Goal: Feedback & Contribution: Leave review/rating

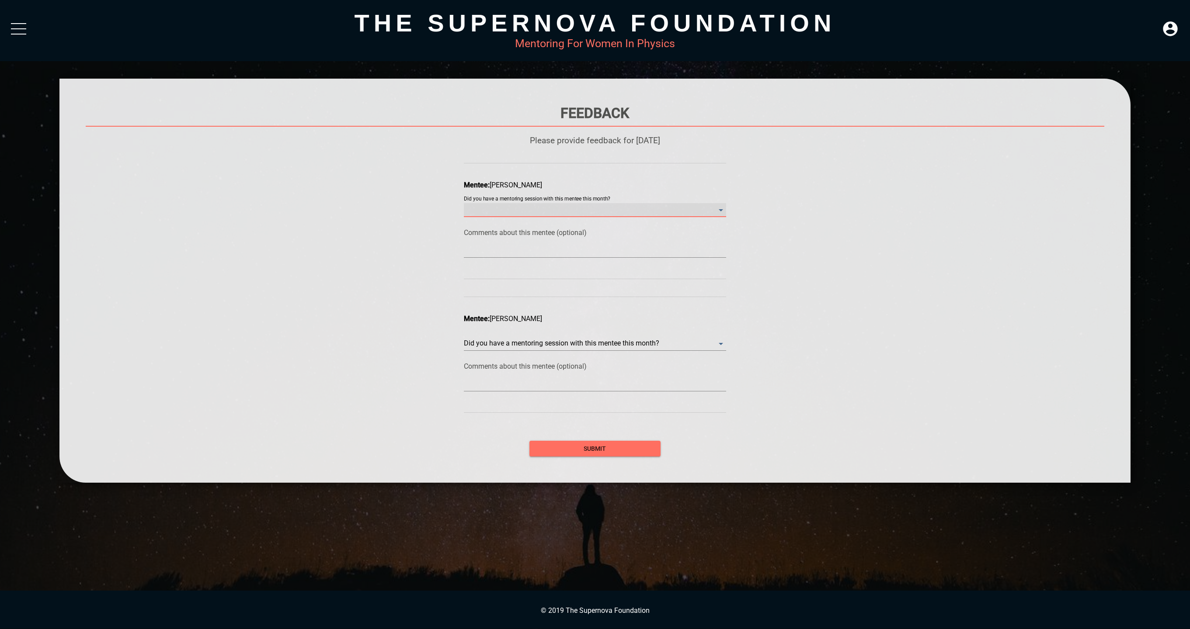
click at [627, 212] on month\? "​" at bounding box center [595, 210] width 262 height 14
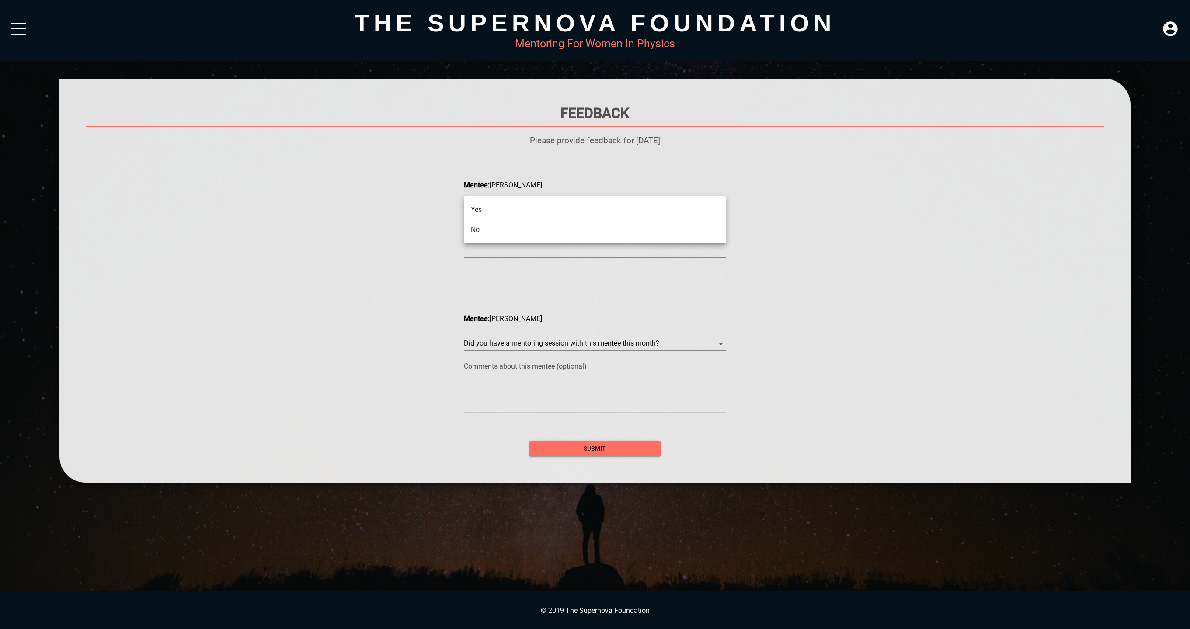
click at [613, 206] on li "Yes" at bounding box center [595, 210] width 262 height 20
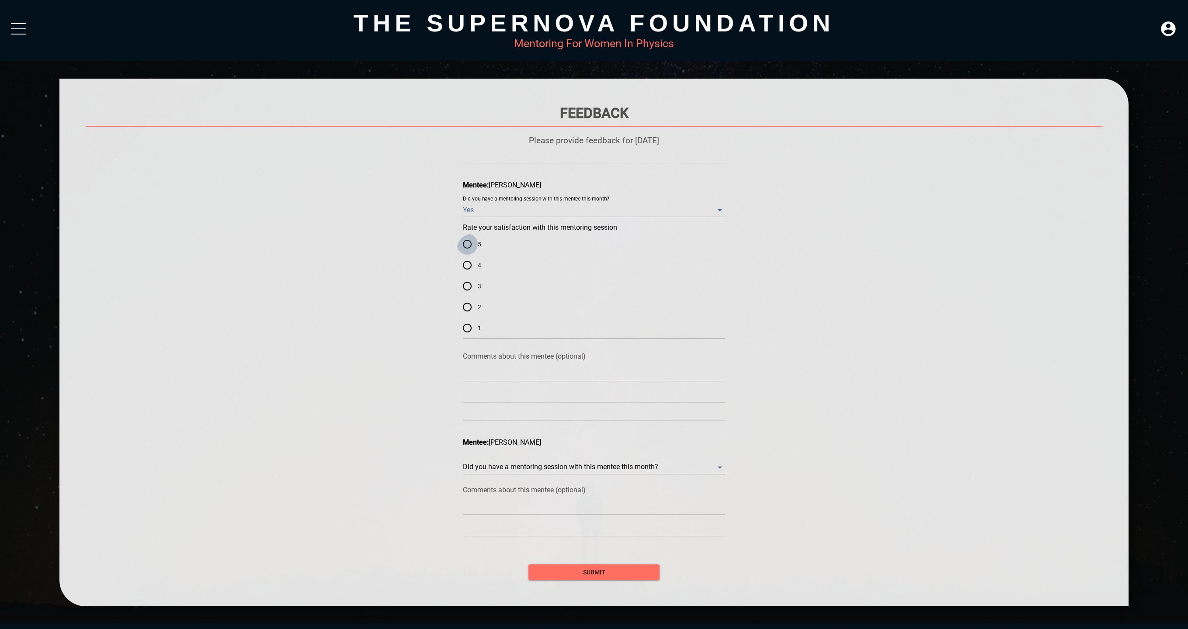
click at [472, 245] on input "5" at bounding box center [467, 244] width 21 height 21
radio input "true"
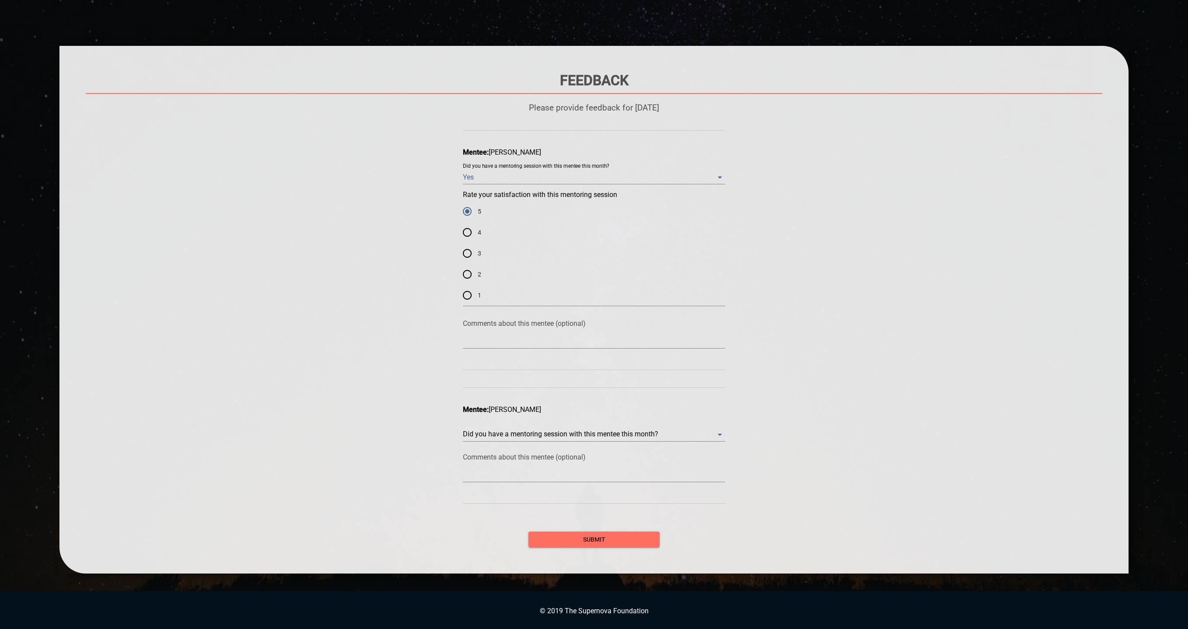
scroll to position [57, 0]
click at [571, 442] on month\? "​" at bounding box center [594, 435] width 262 height 14
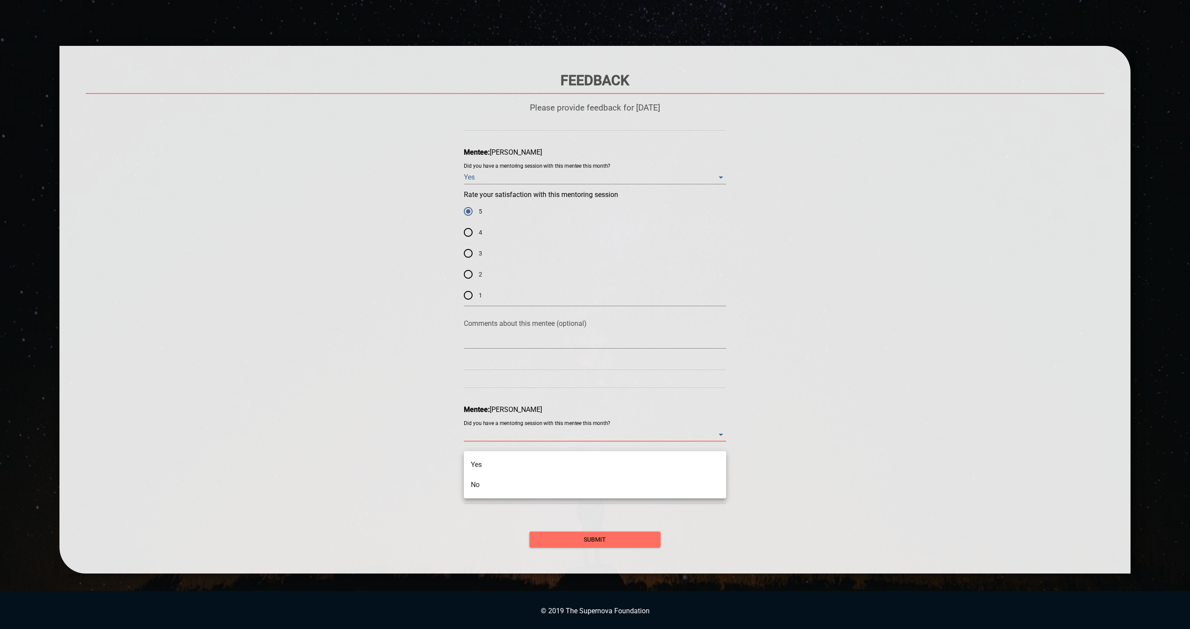
click at [508, 484] on li "No" at bounding box center [595, 485] width 262 height 20
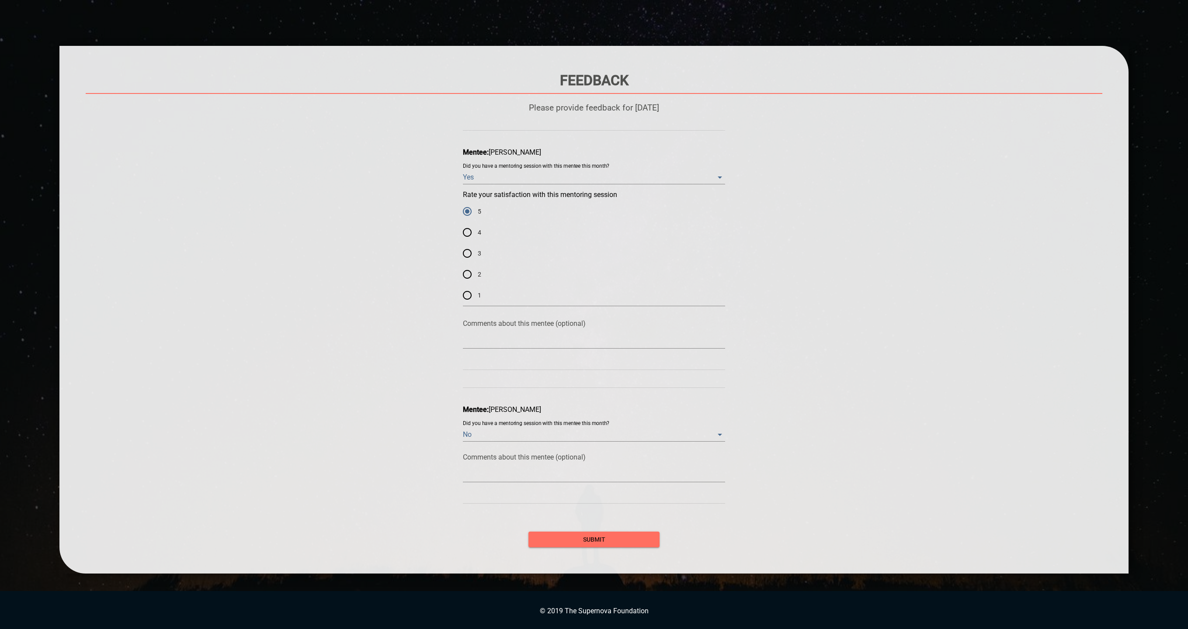
click at [536, 483] on div at bounding box center [594, 476] width 262 height 14
type textarea "I"
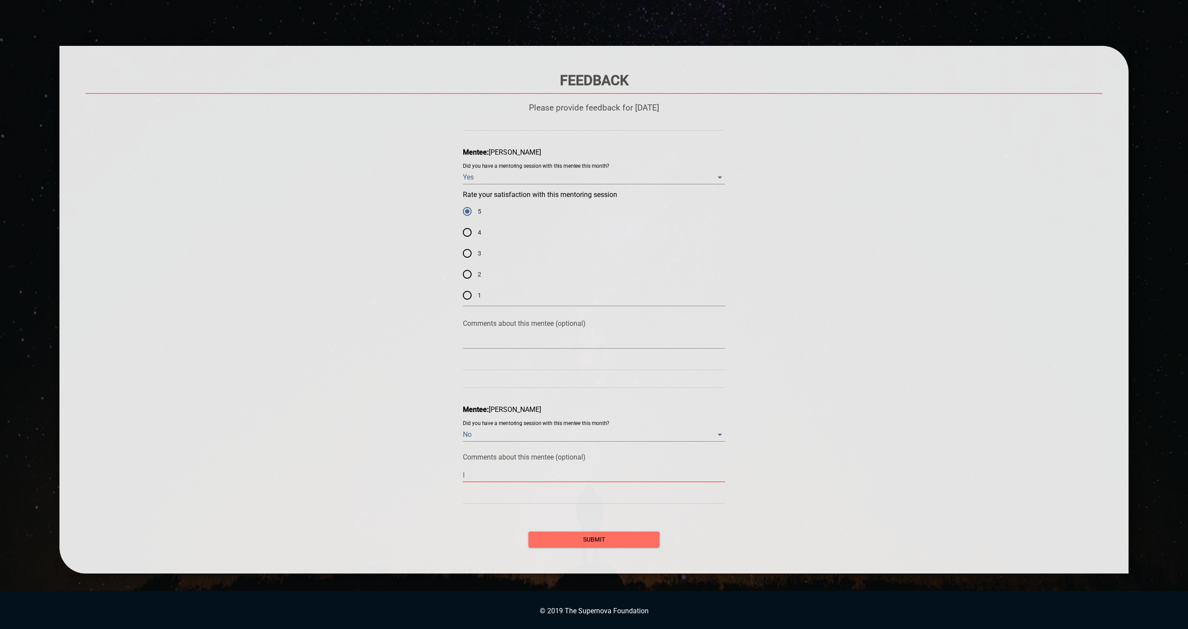
type textarea "I d"
type textarea "I do"
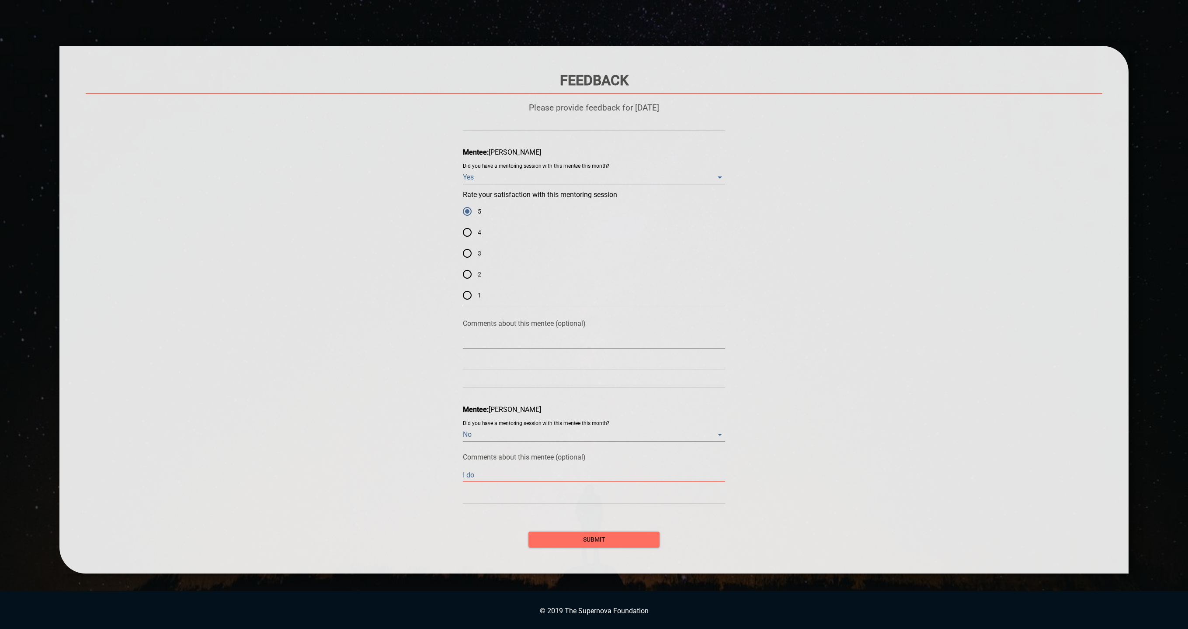
type textarea "I do"
type textarea "I do n"
type textarea "I do no"
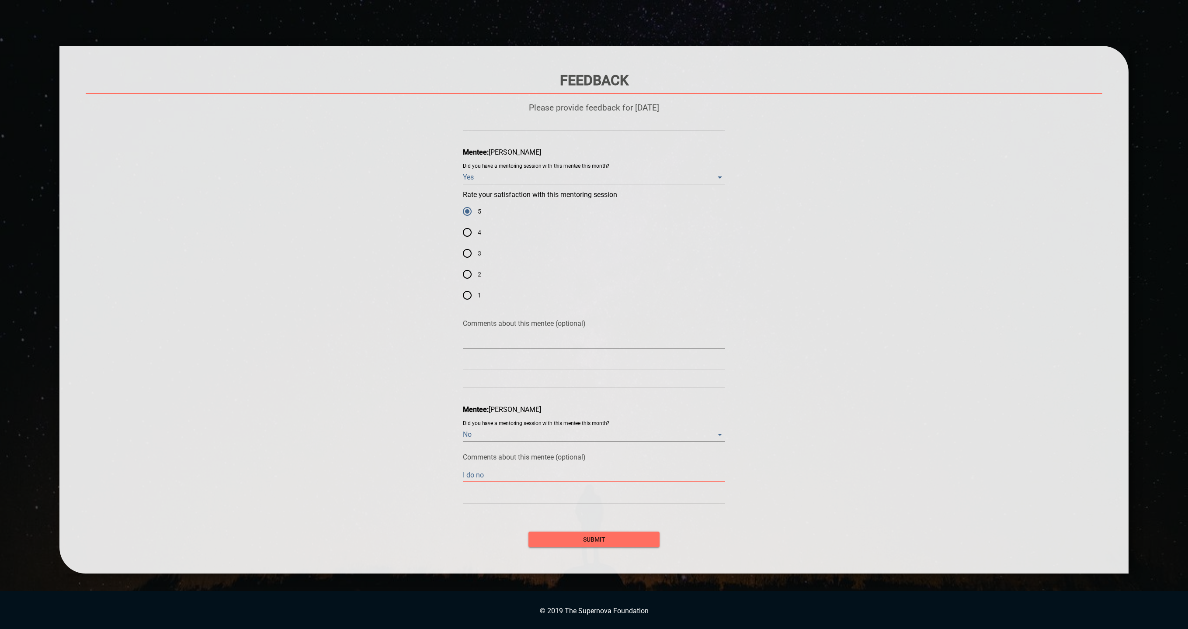
type textarea "I do not"
type textarea "I do not h"
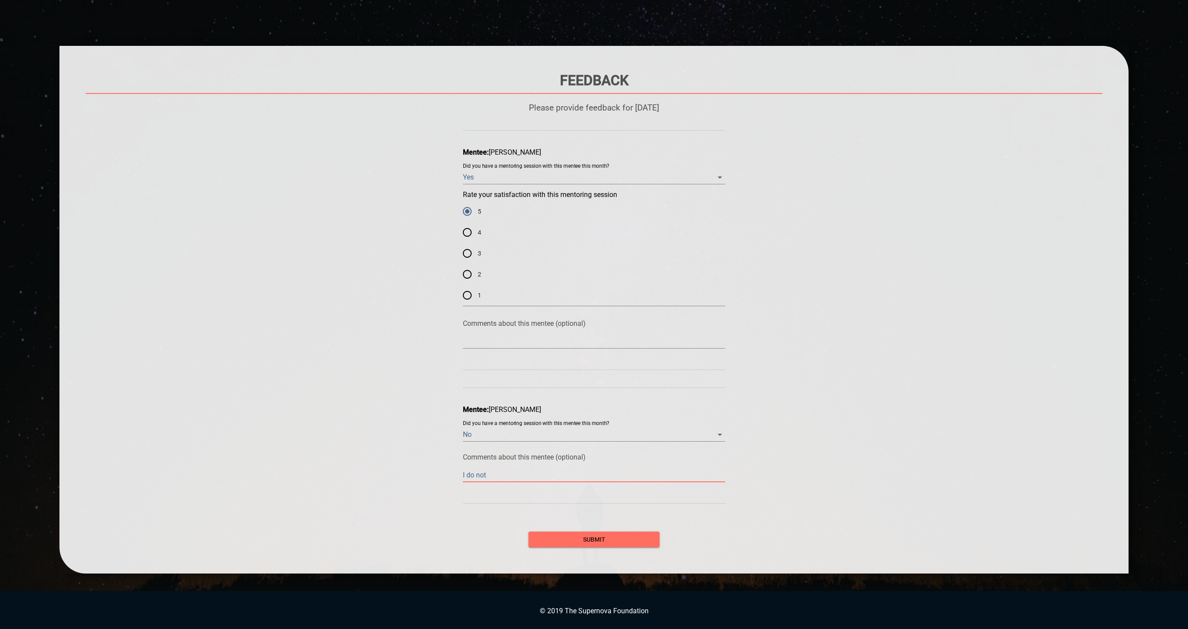
type textarea "I do not h"
type textarea "I do not ha"
type textarea "I do not hav"
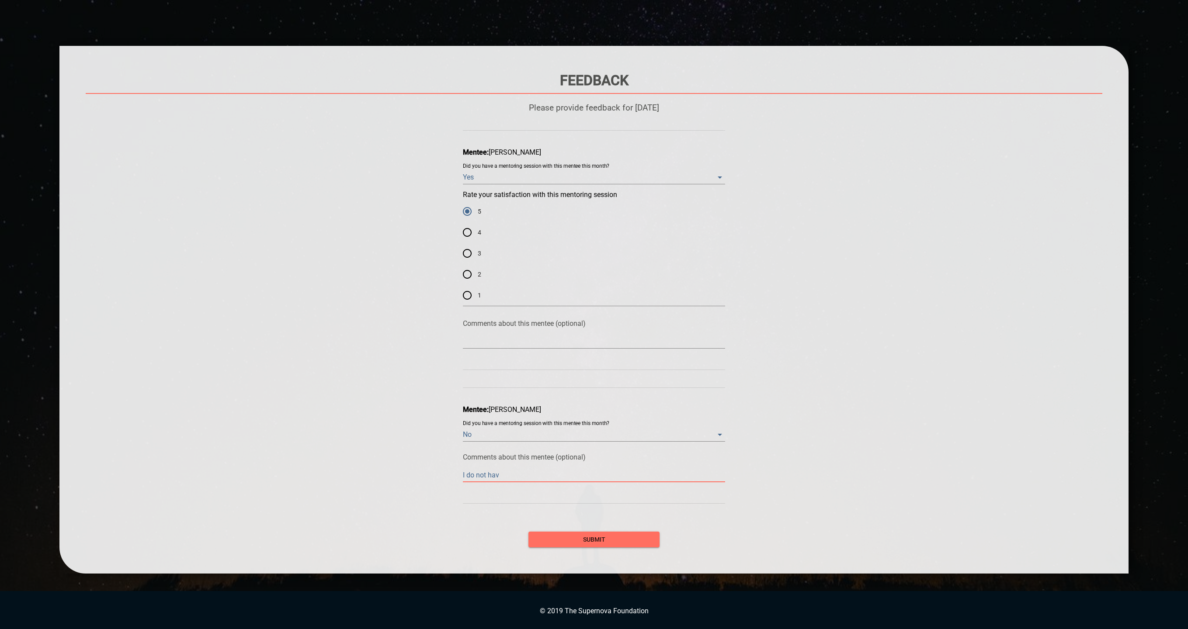
type textarea "I do not have"
type textarea "I do not have a"
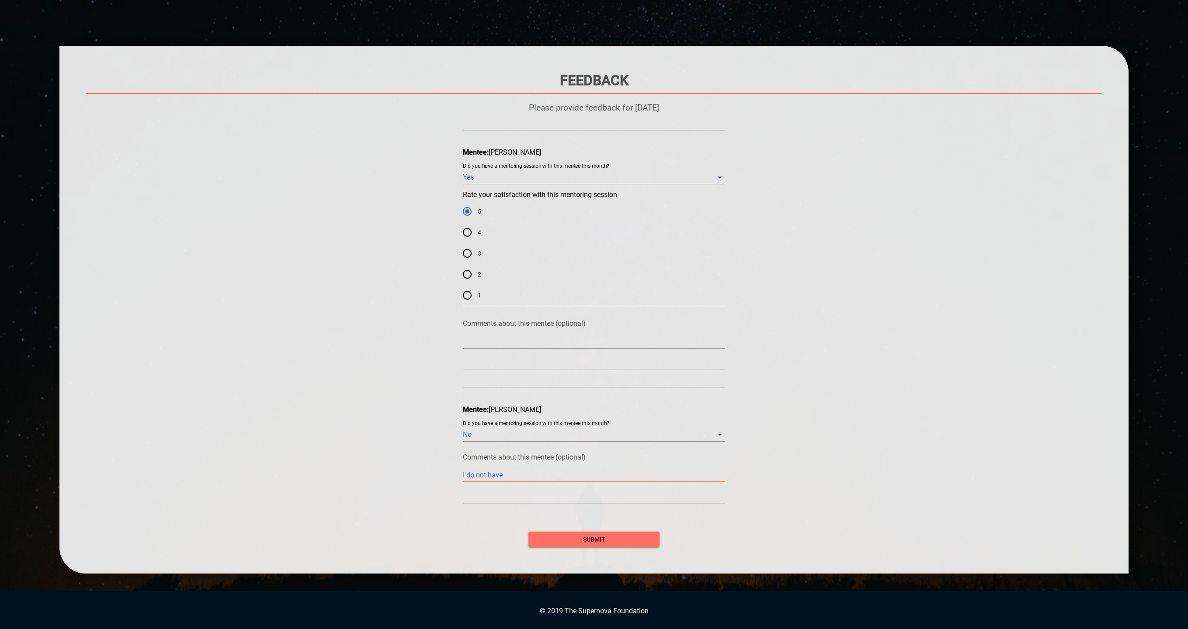
type textarea "I do not have a"
type textarea "I do not have an"
type textarea "I do not have any"
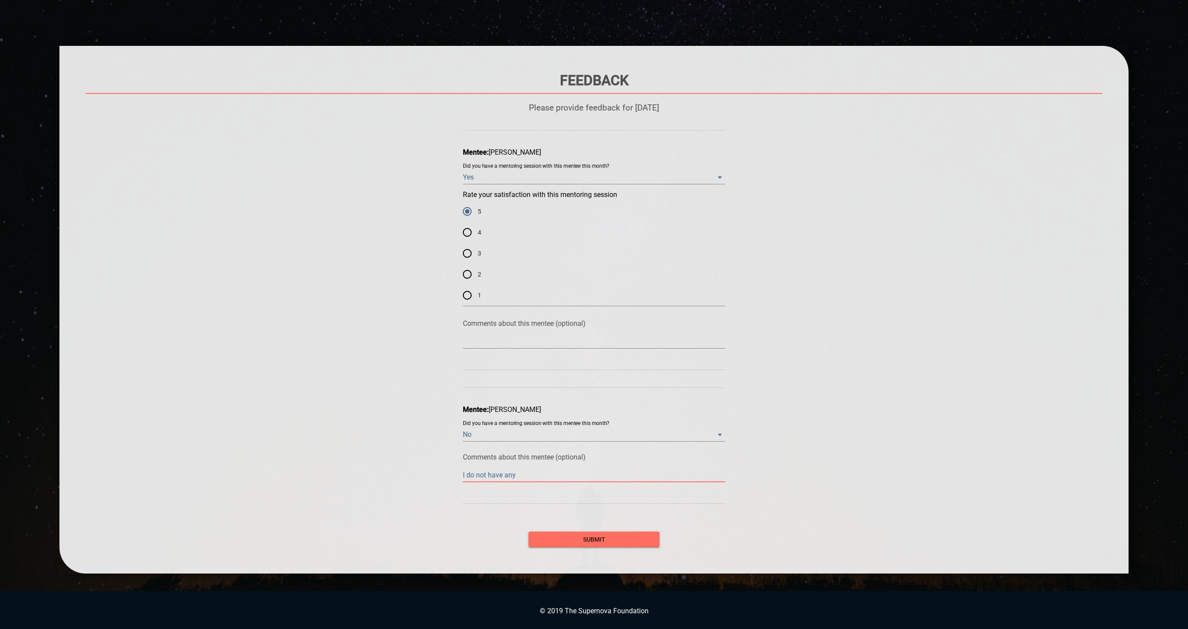
type textarea "I do not have any"
click at [507, 479] on textarea "I do not have any" at bounding box center [594, 475] width 262 height 8
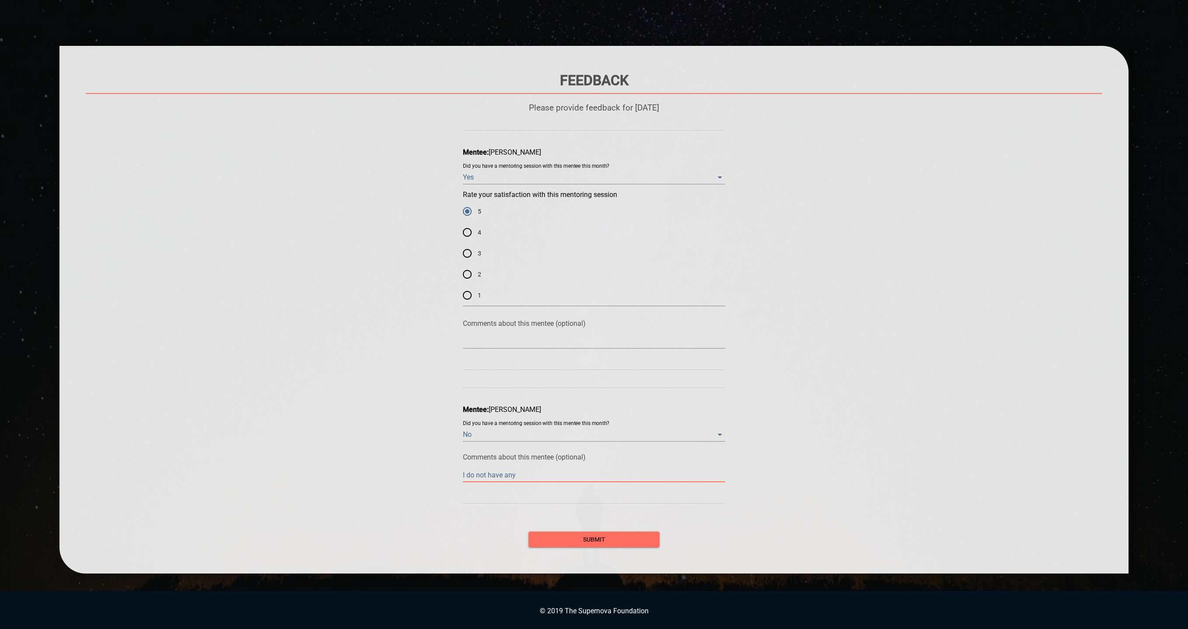
paste textarea "haven’t received any communication from her."
type textarea "I haven’t received any communication from her."
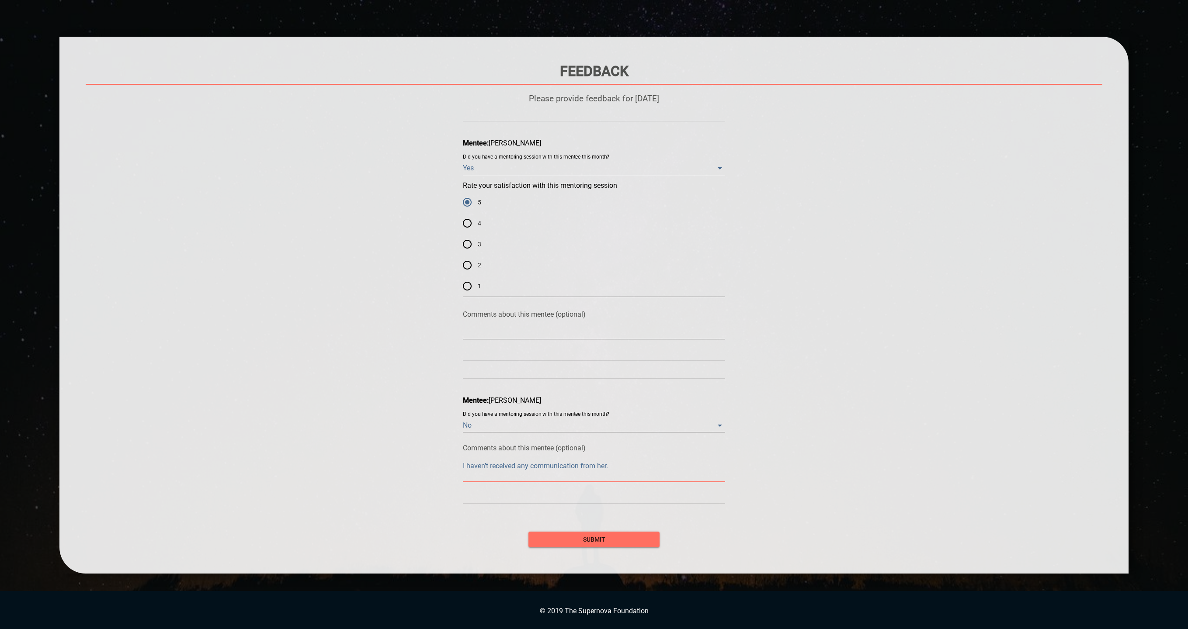
type textarea "I haven’t received any communication from her."
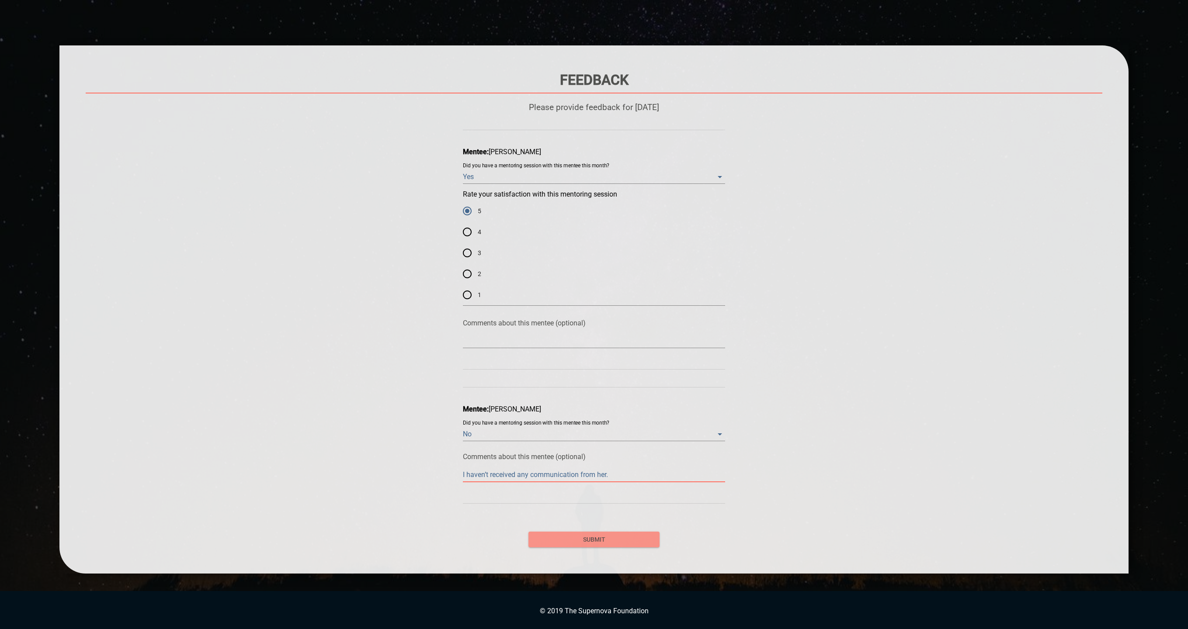
type textarea "I haven’t received any communication from her."
click at [650, 545] on span "submit" at bounding box center [593, 540] width 117 height 11
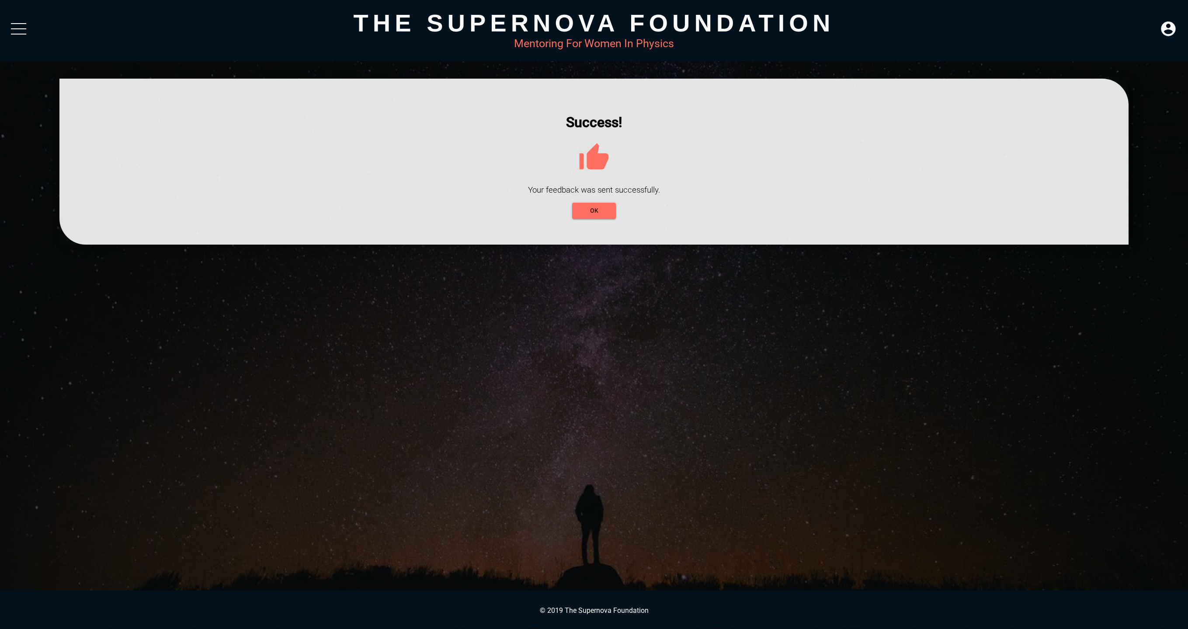
scroll to position [0, 0]
click at [938, 456] on div "Success! Your feedback was sent successfully. OK" at bounding box center [595, 326] width 1190 height 495
click at [587, 216] on span "OK" at bounding box center [595, 210] width 30 height 11
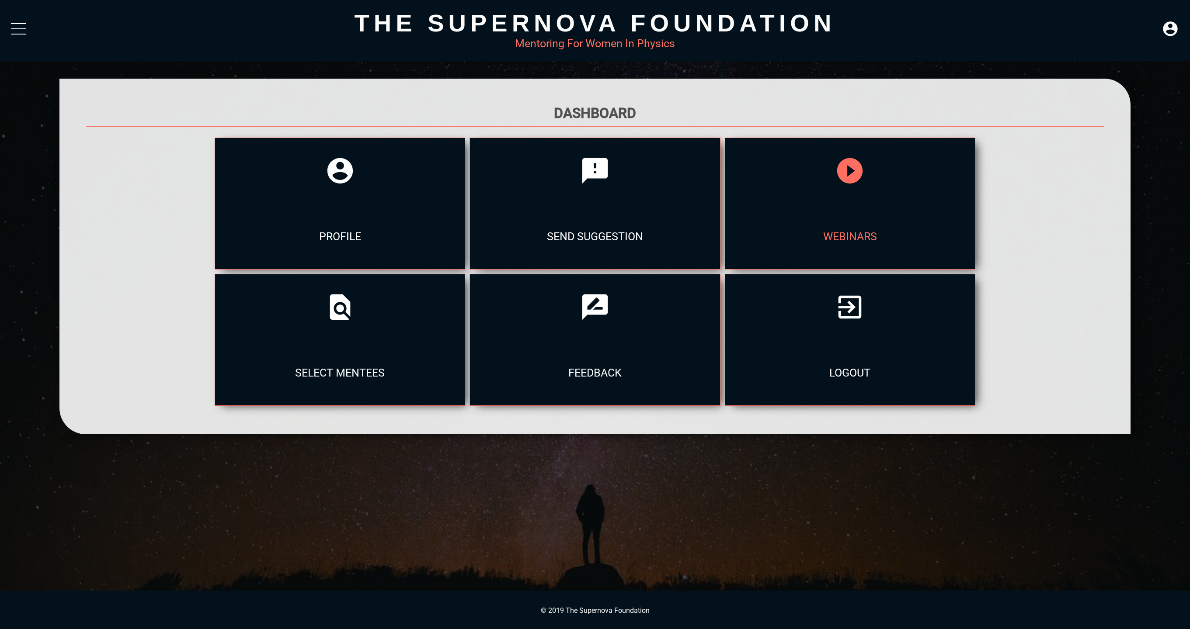
click at [809, 179] on div at bounding box center [850, 171] width 250 height 66
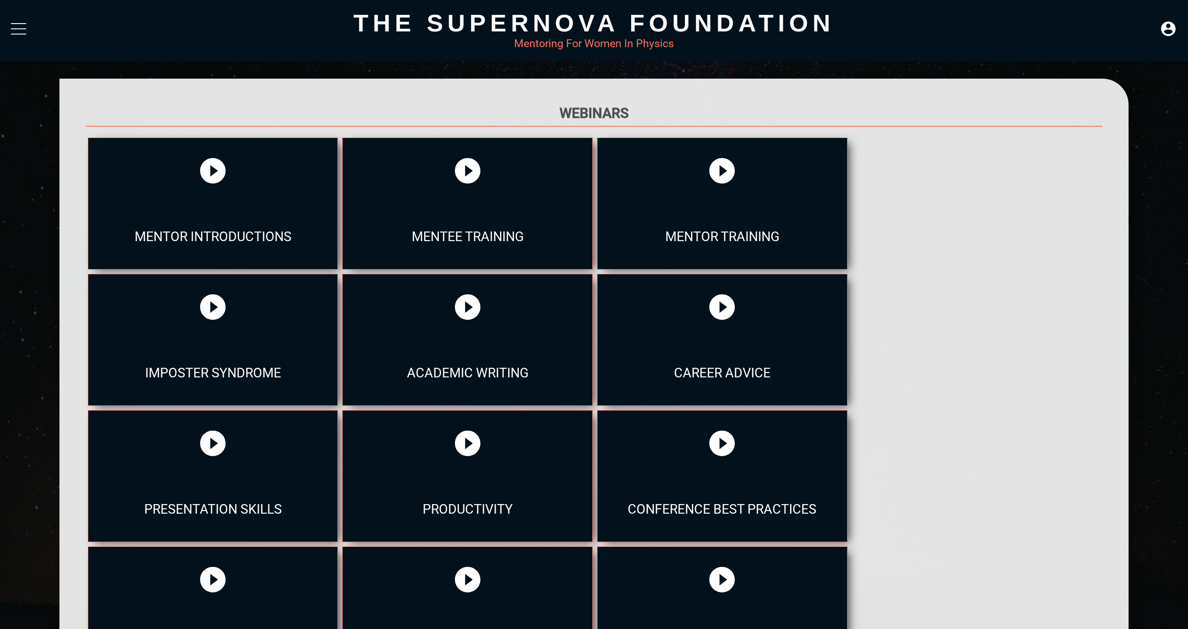
click at [17, 31] on div at bounding box center [18, 31] width 15 height 16
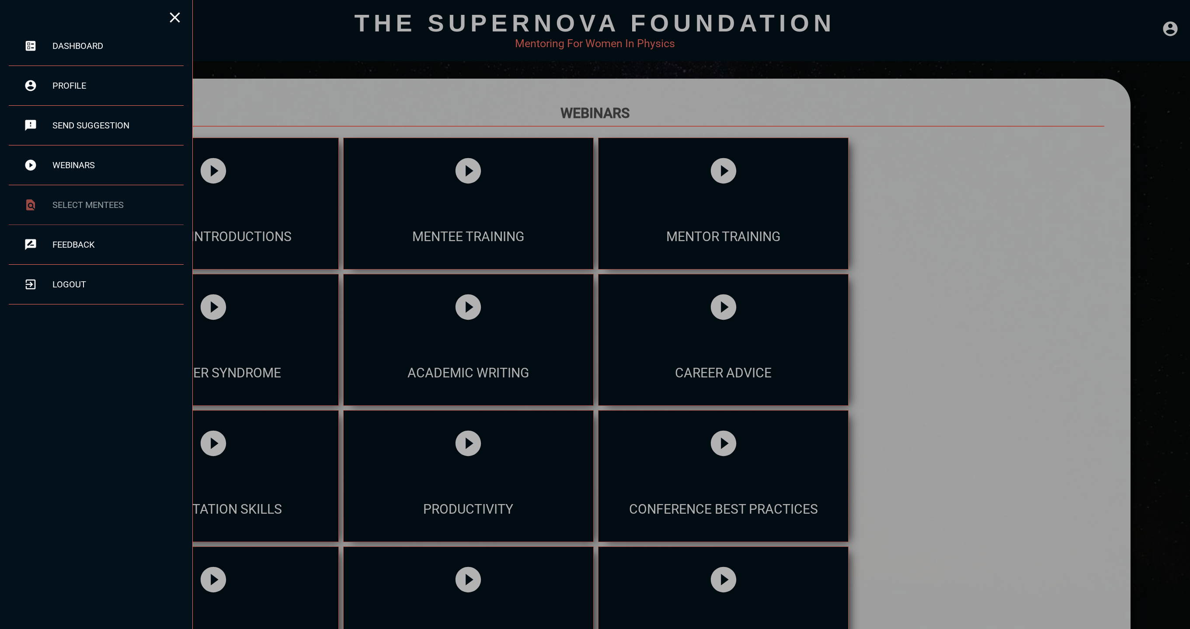
click at [145, 200] on div "select mentees" at bounding box center [117, 205] width 131 height 10
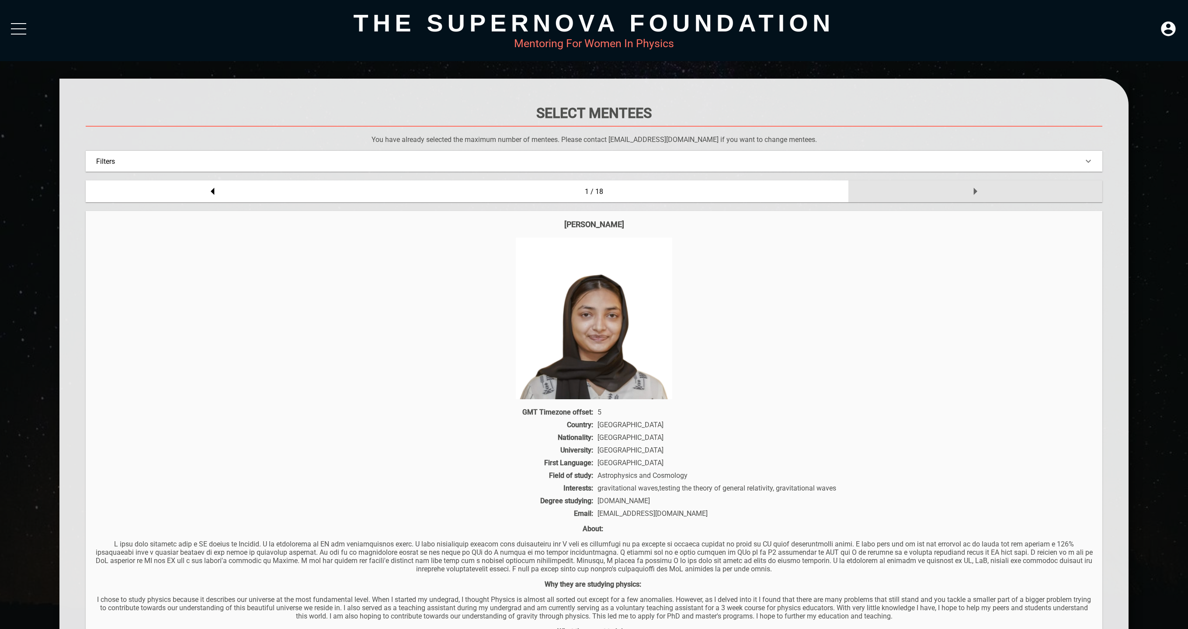
click at [984, 191] on icon at bounding box center [974, 191] width 17 height 17
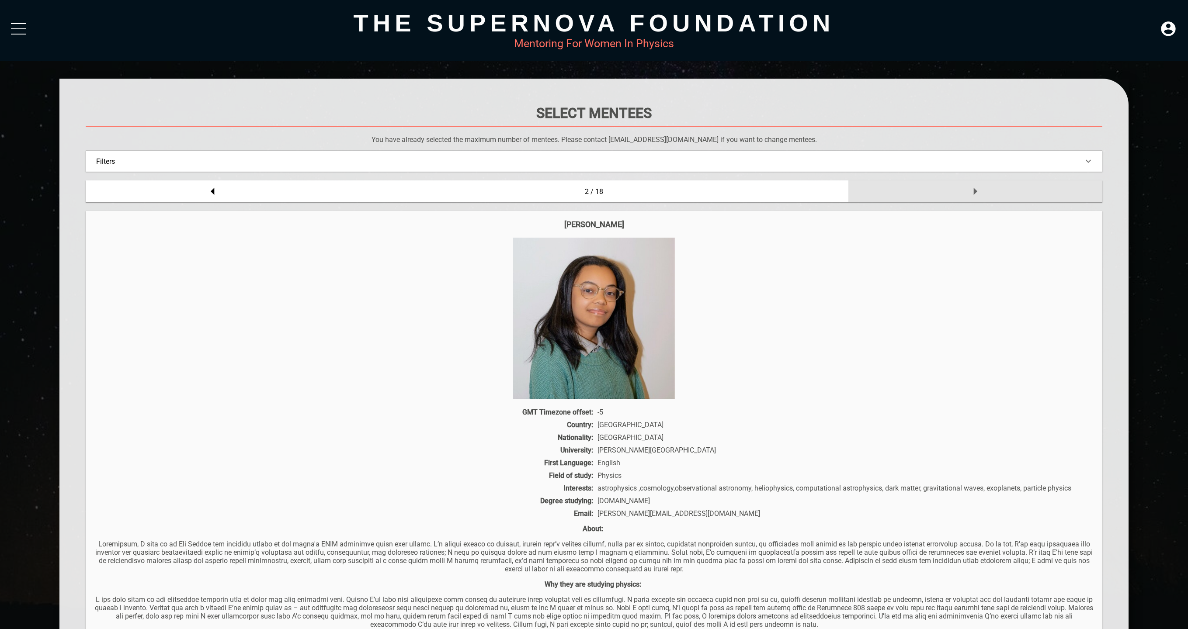
click at [984, 191] on icon at bounding box center [974, 191] width 17 height 17
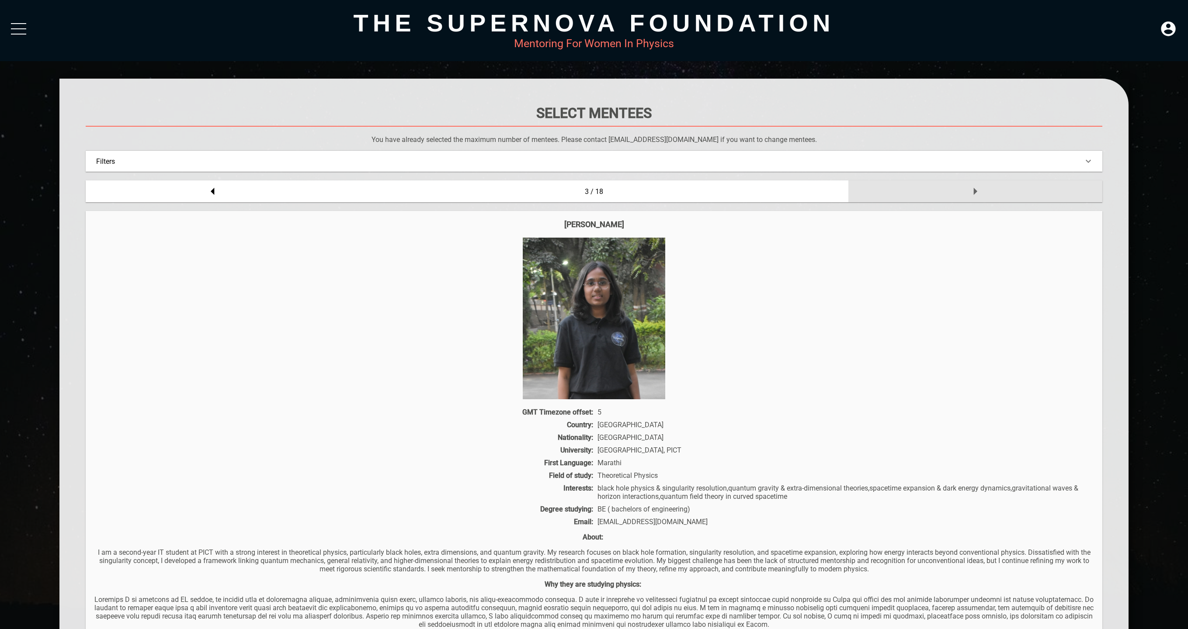
click at [984, 191] on icon at bounding box center [974, 191] width 17 height 17
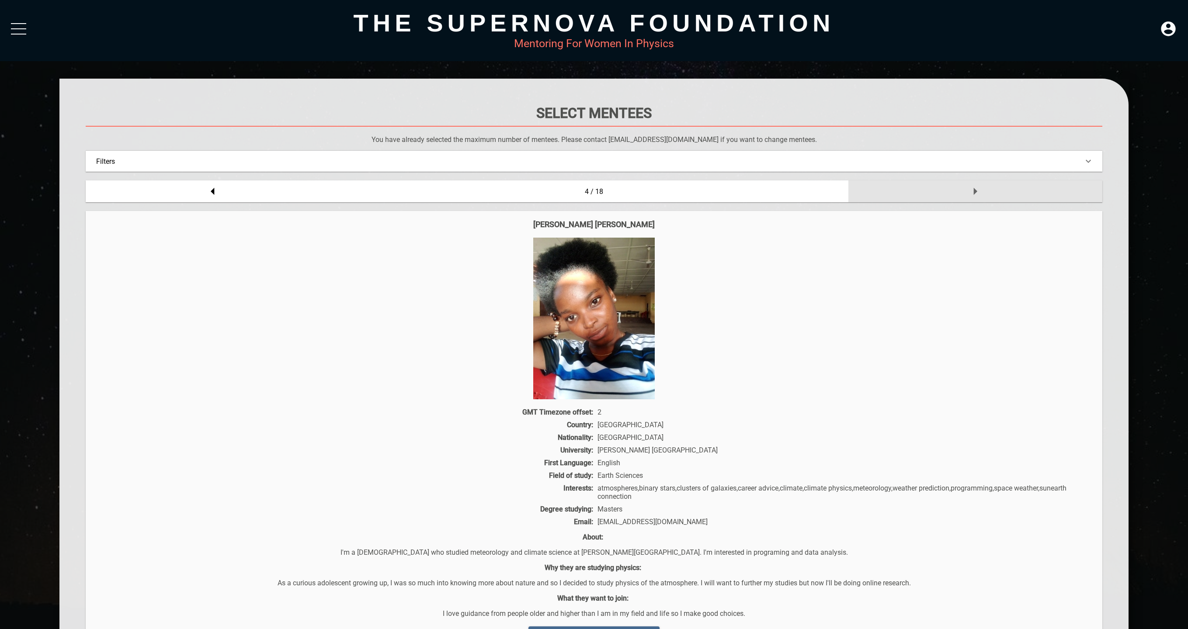
click at [984, 191] on icon at bounding box center [974, 191] width 17 height 17
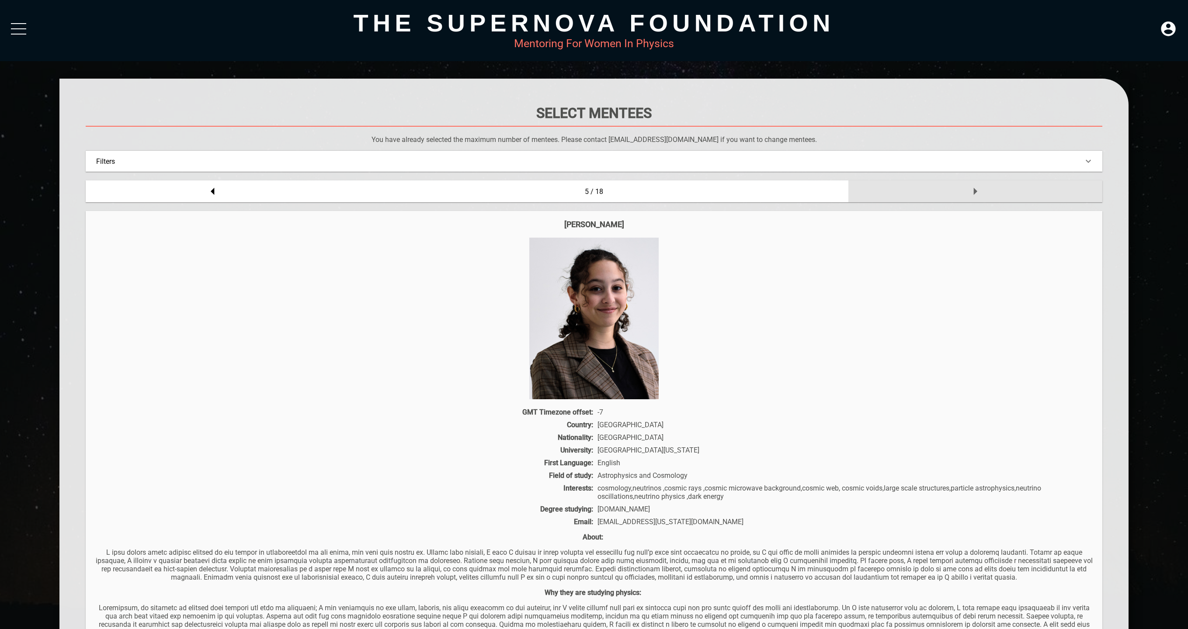
click at [984, 191] on icon at bounding box center [974, 191] width 17 height 17
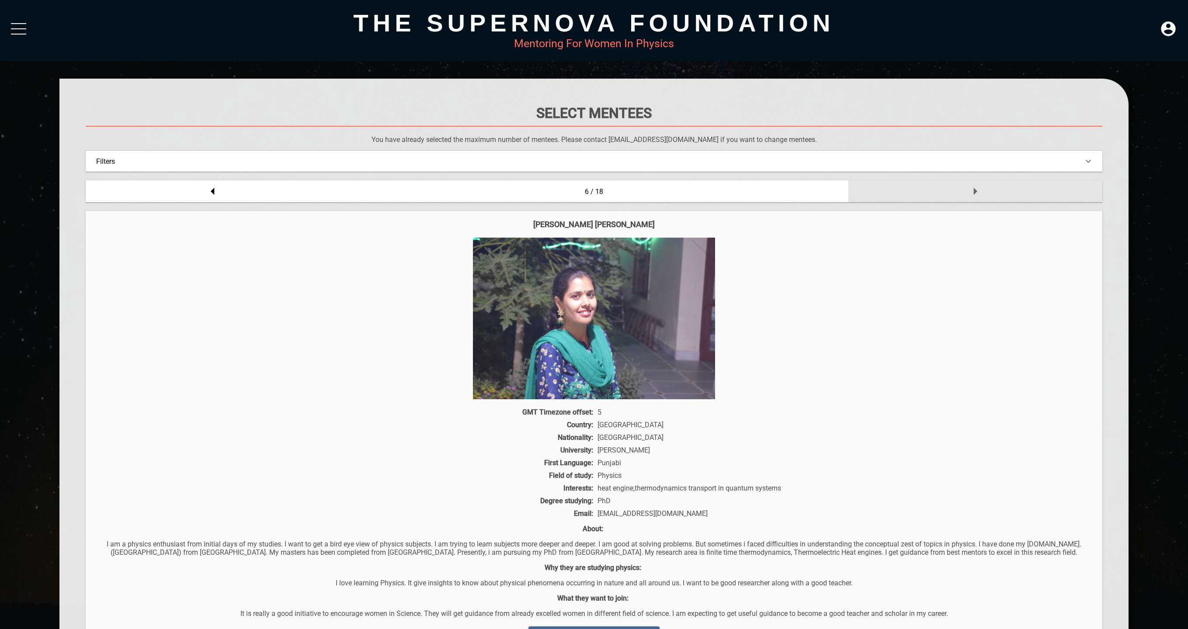
click at [984, 191] on icon at bounding box center [974, 191] width 17 height 17
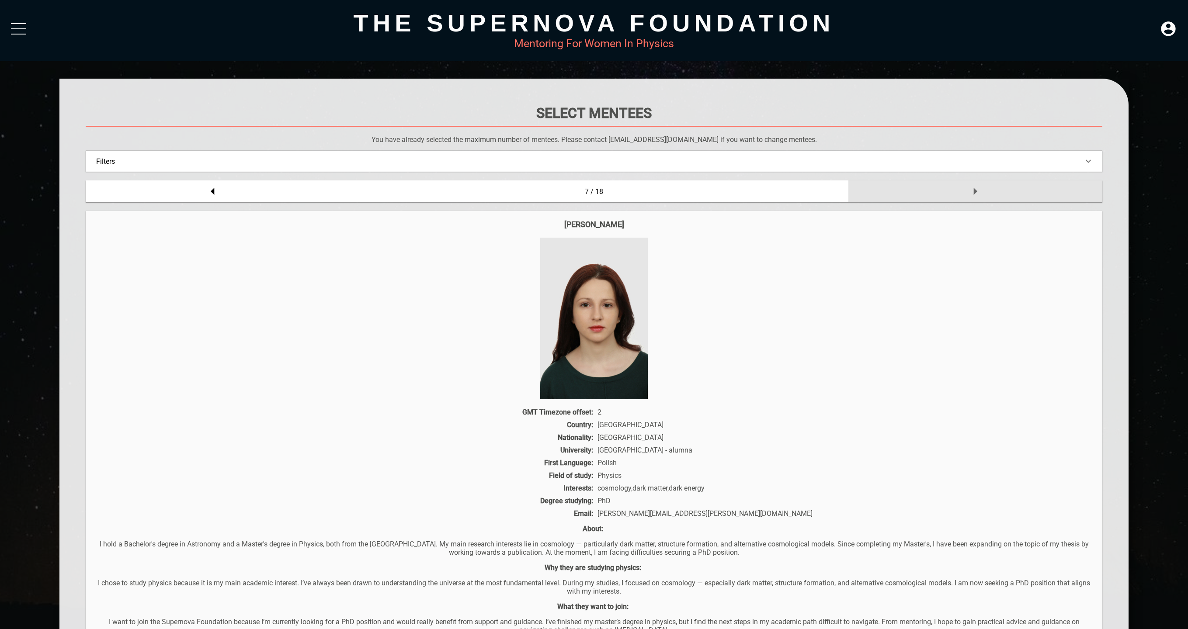
click at [984, 191] on icon at bounding box center [974, 191] width 17 height 17
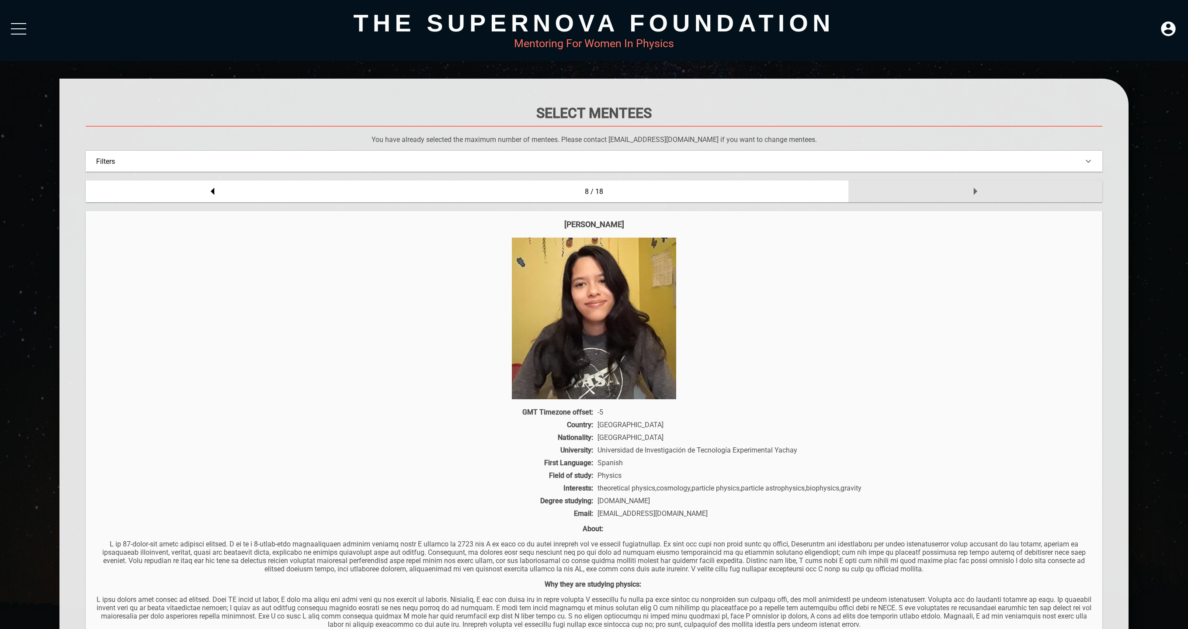
click at [984, 191] on icon at bounding box center [974, 191] width 17 height 17
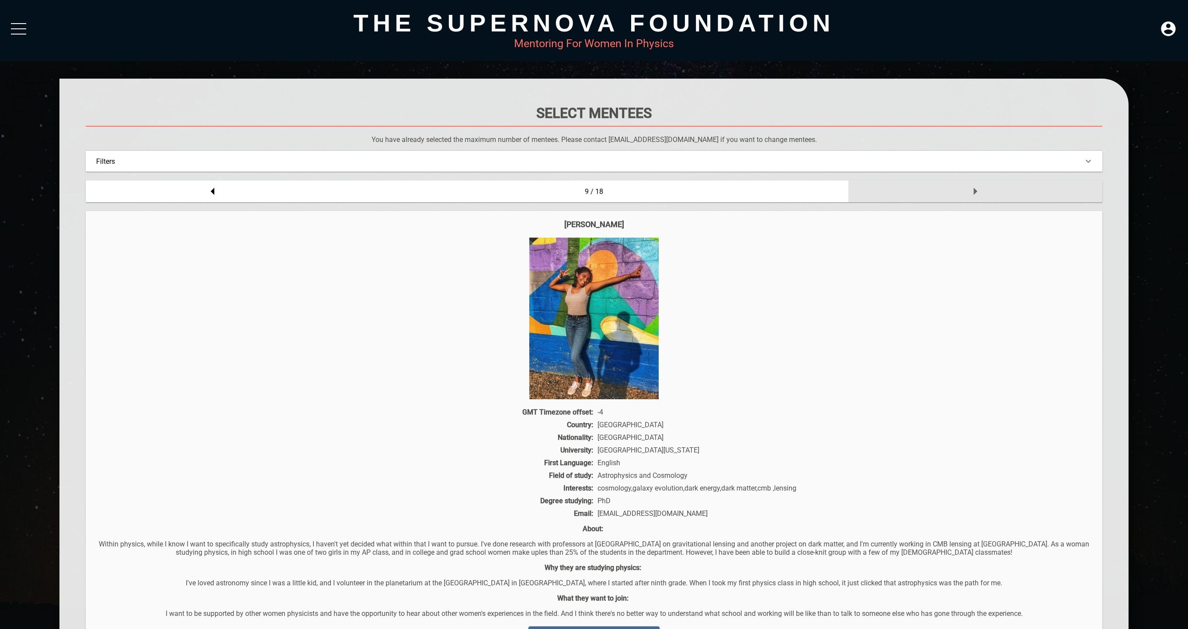
click at [984, 191] on icon at bounding box center [974, 191] width 17 height 17
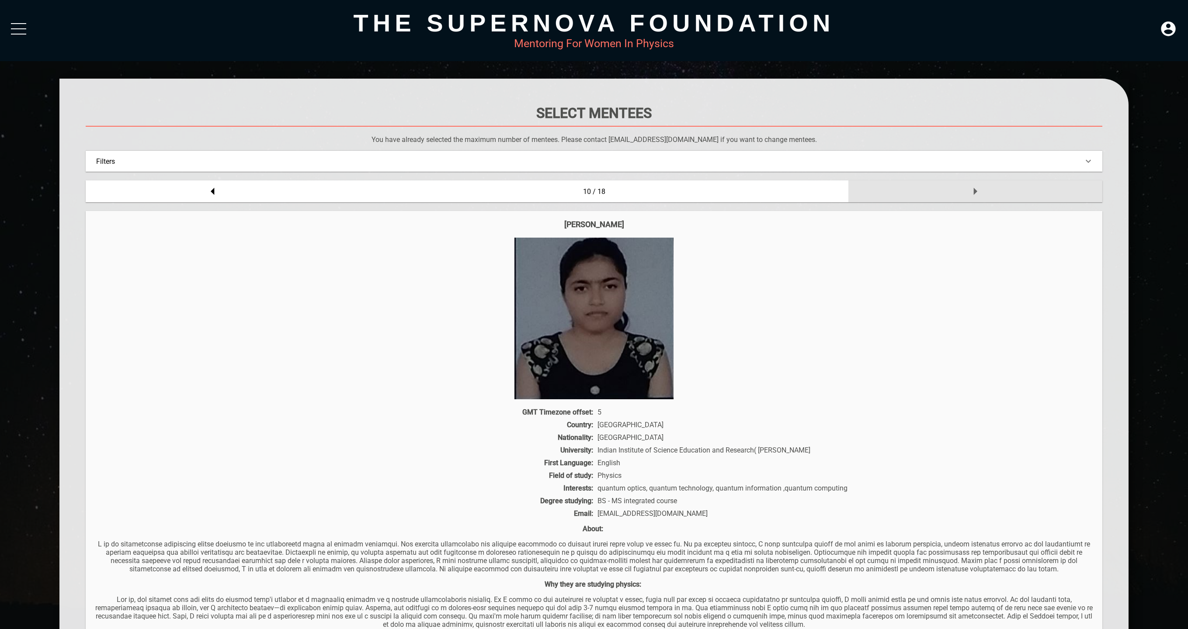
click at [984, 191] on icon at bounding box center [974, 191] width 17 height 17
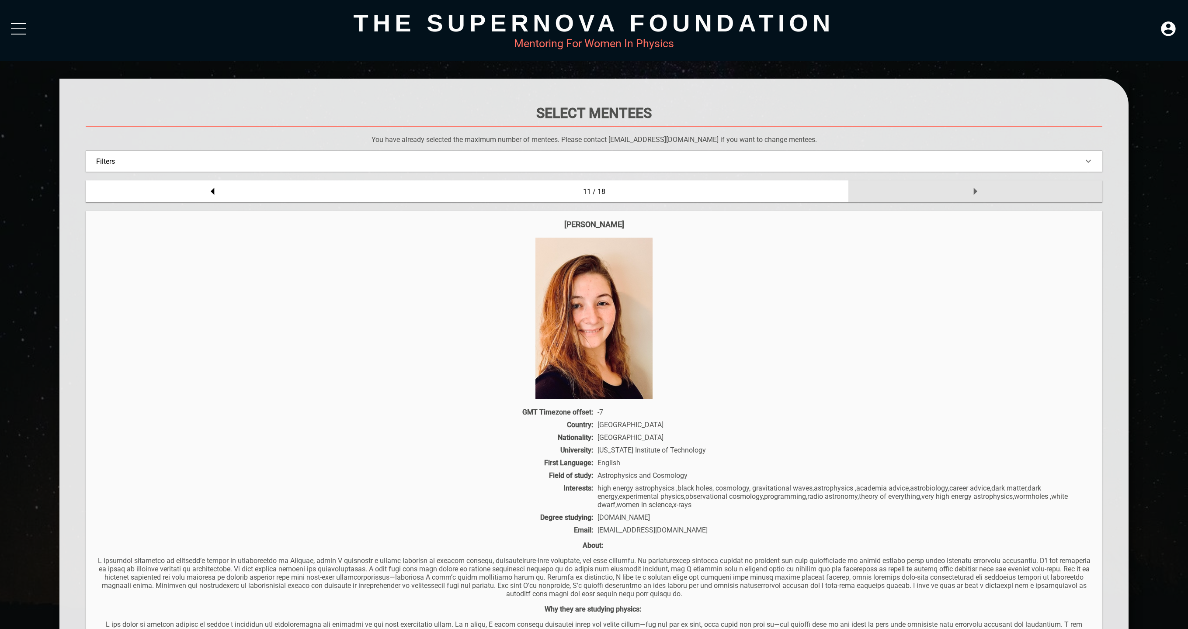
click at [984, 191] on icon at bounding box center [974, 191] width 17 height 17
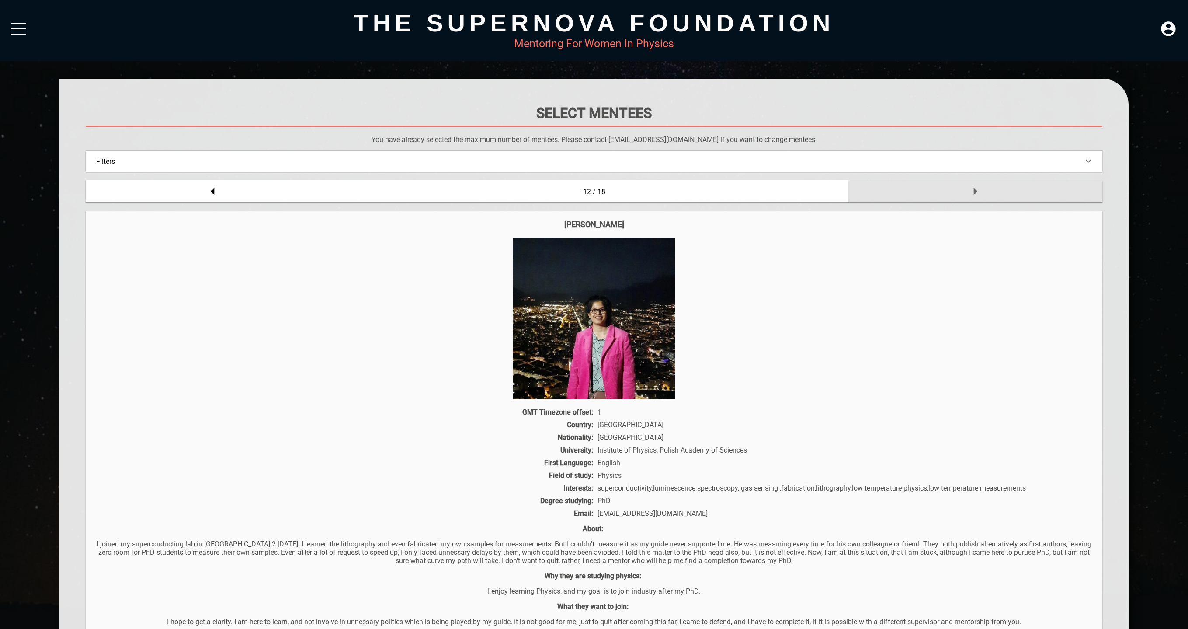
click at [984, 191] on icon at bounding box center [974, 191] width 17 height 17
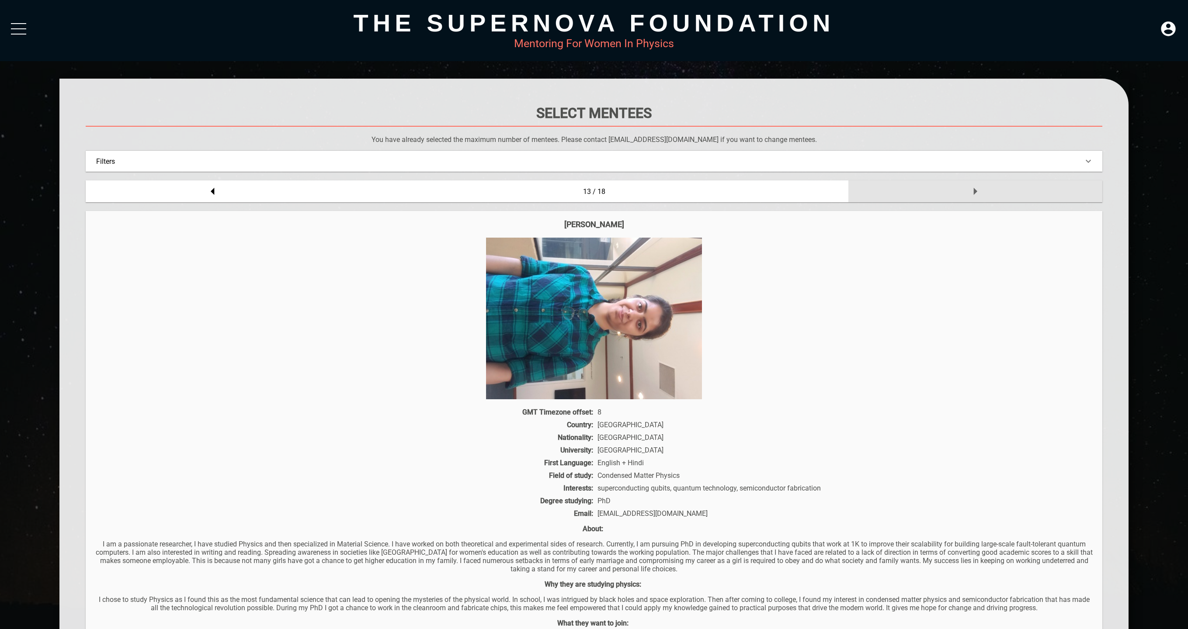
click at [984, 191] on icon at bounding box center [974, 191] width 17 height 17
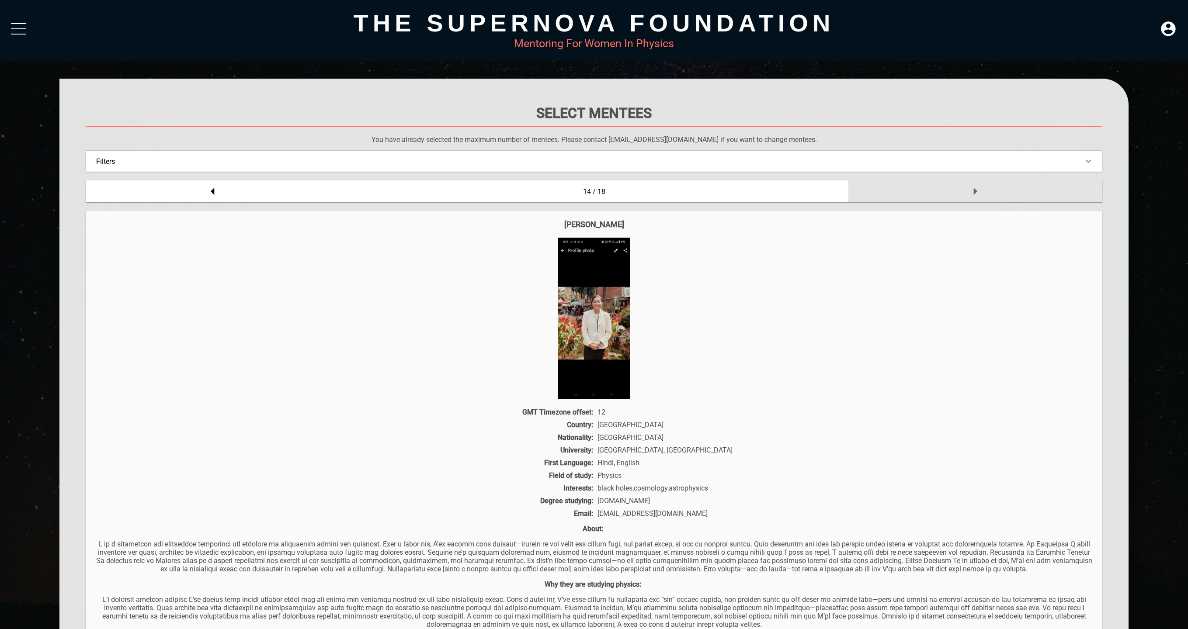
click at [984, 191] on icon at bounding box center [974, 191] width 17 height 17
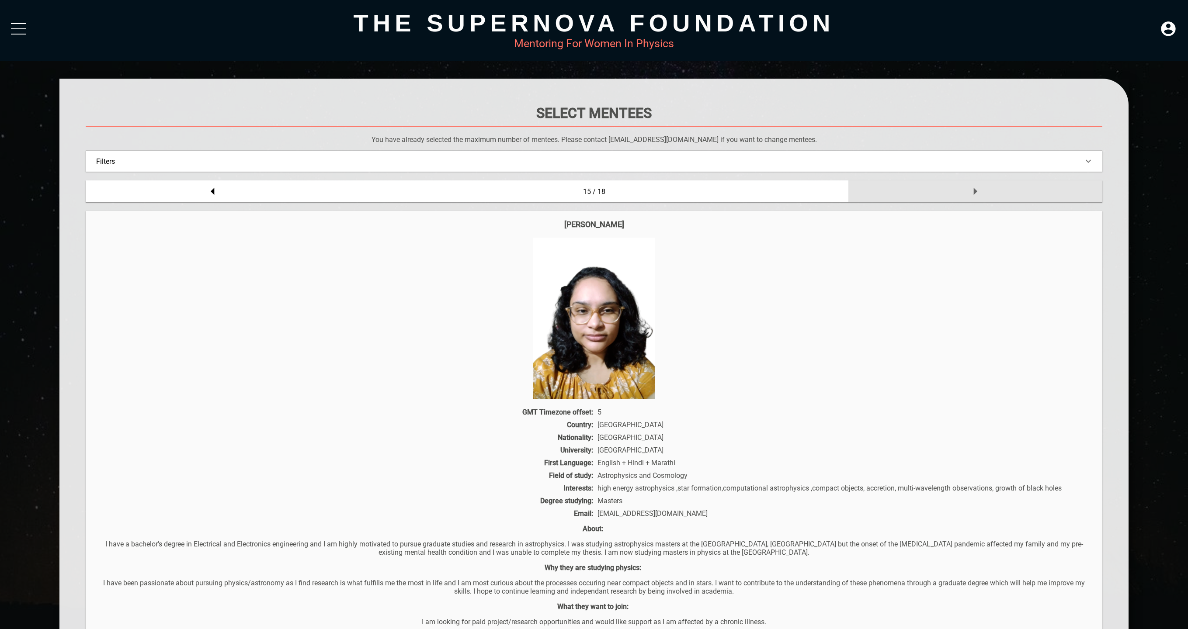
click at [984, 190] on icon at bounding box center [974, 191] width 17 height 17
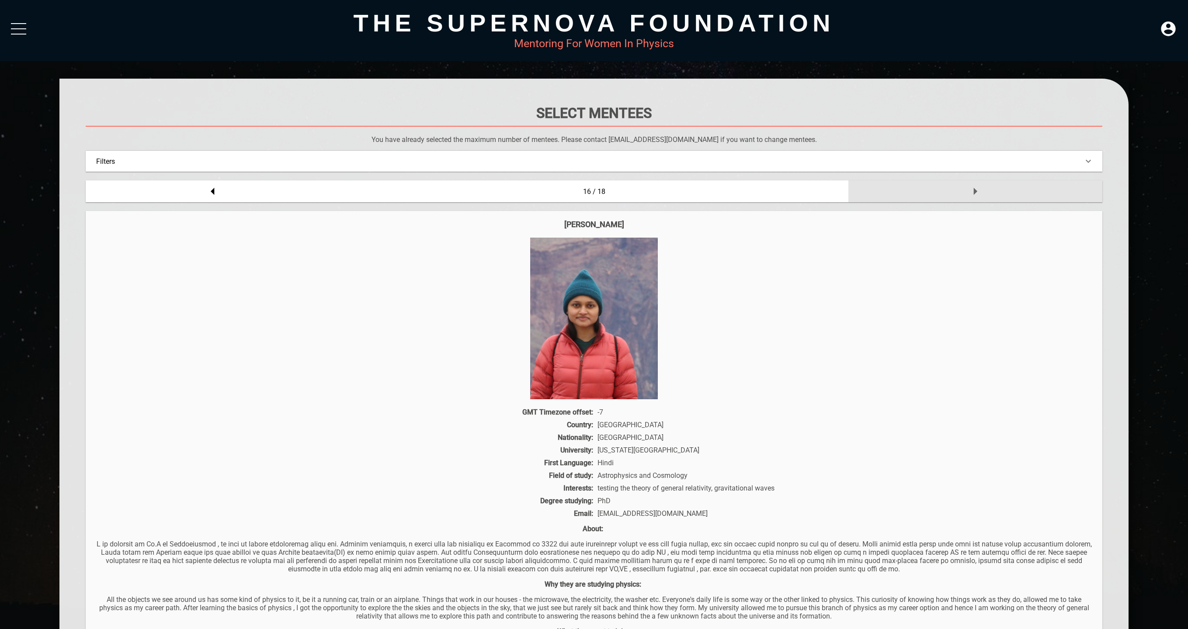
click at [984, 190] on icon at bounding box center [974, 191] width 17 height 17
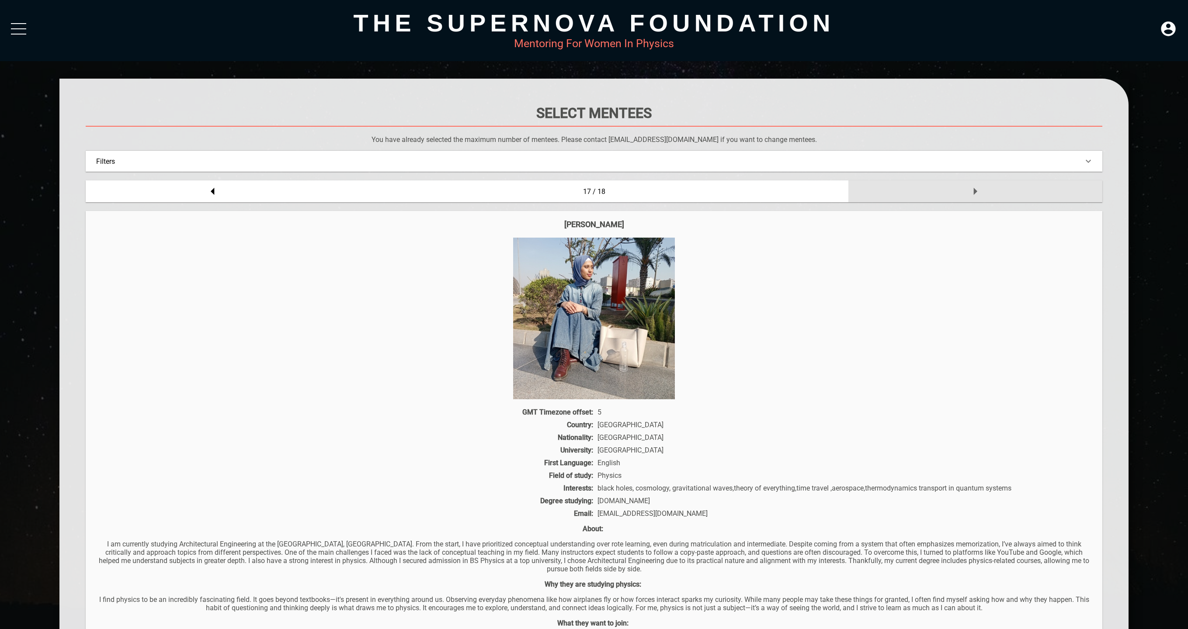
click at [984, 190] on icon at bounding box center [974, 191] width 17 height 17
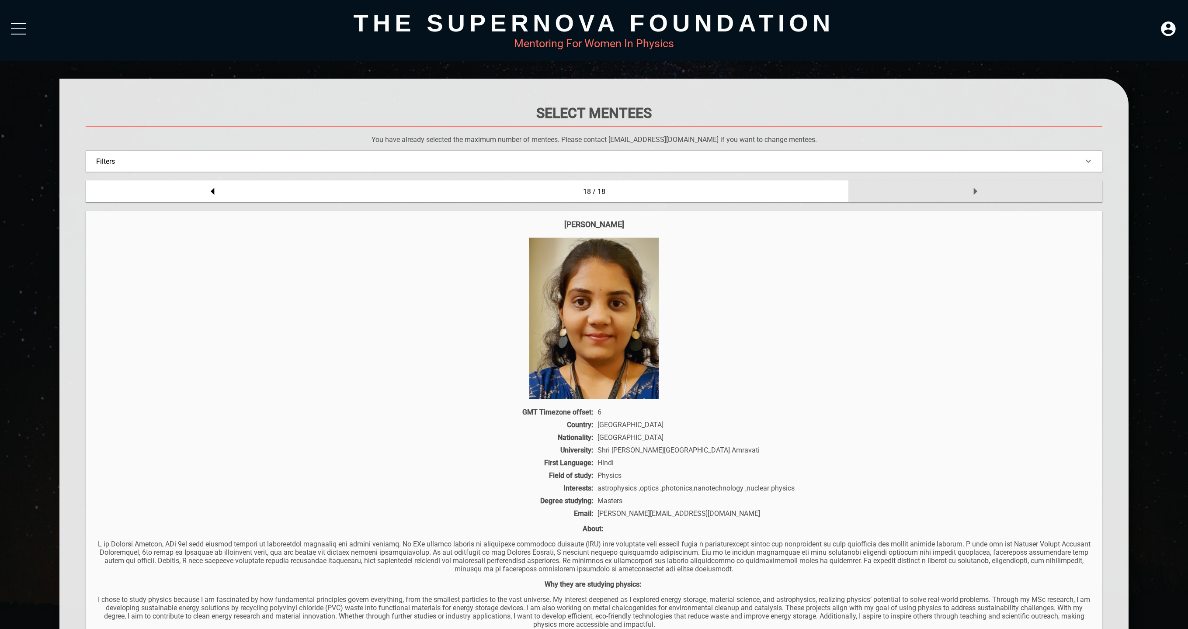
click at [984, 190] on icon at bounding box center [974, 191] width 17 height 17
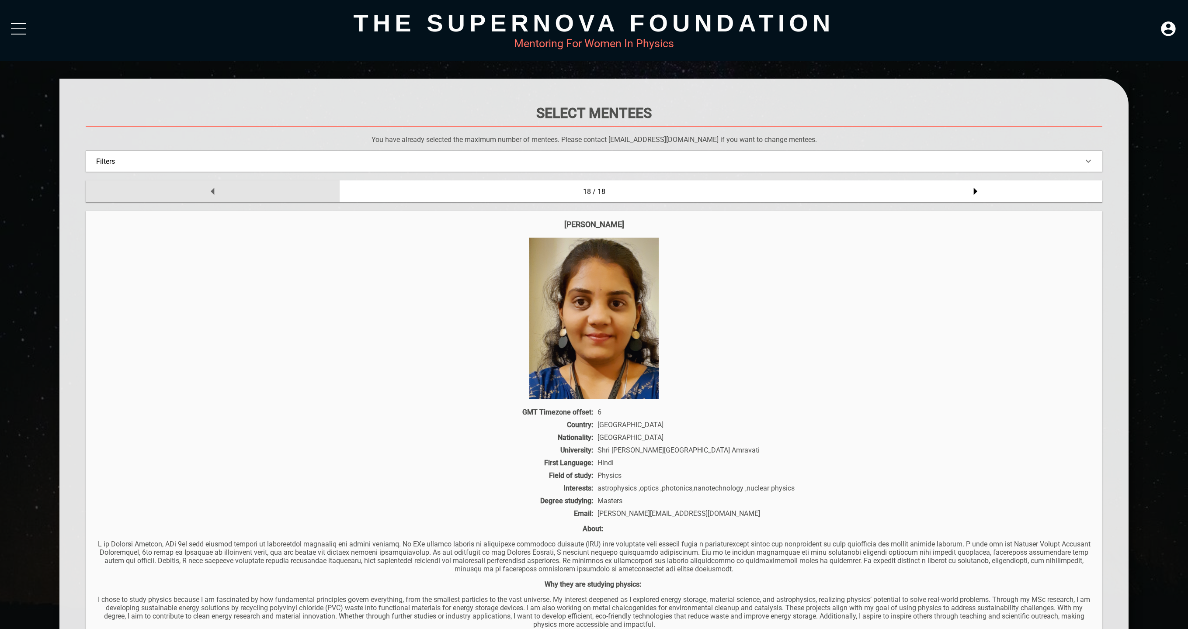
click at [216, 191] on icon at bounding box center [212, 191] width 17 height 17
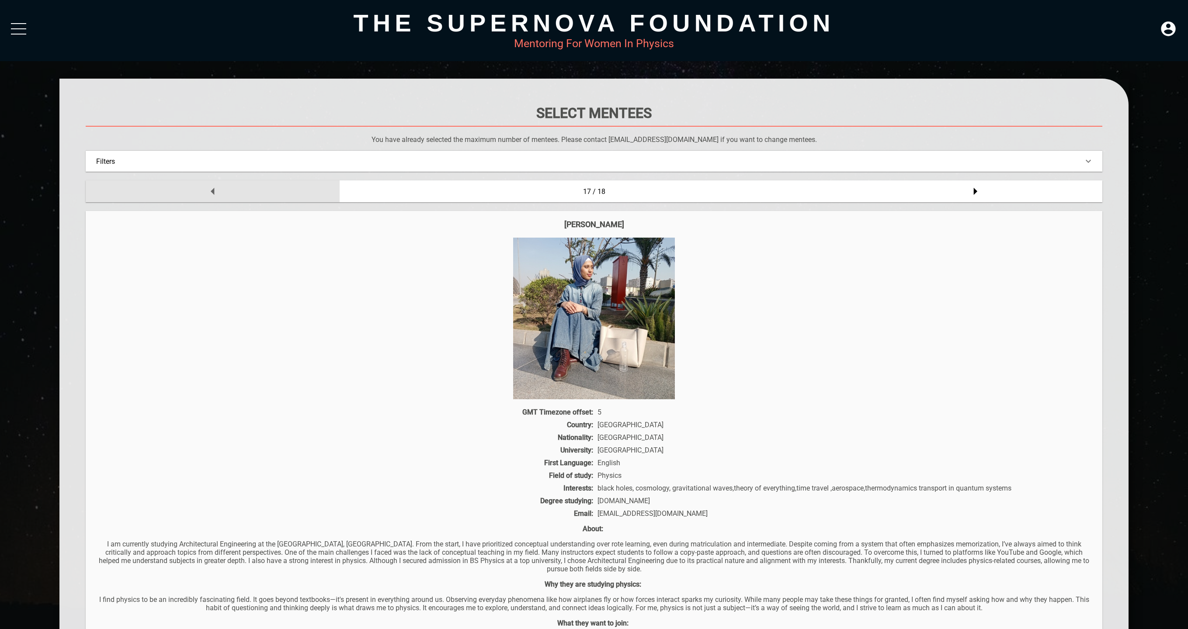
click at [216, 191] on icon at bounding box center [212, 191] width 17 height 17
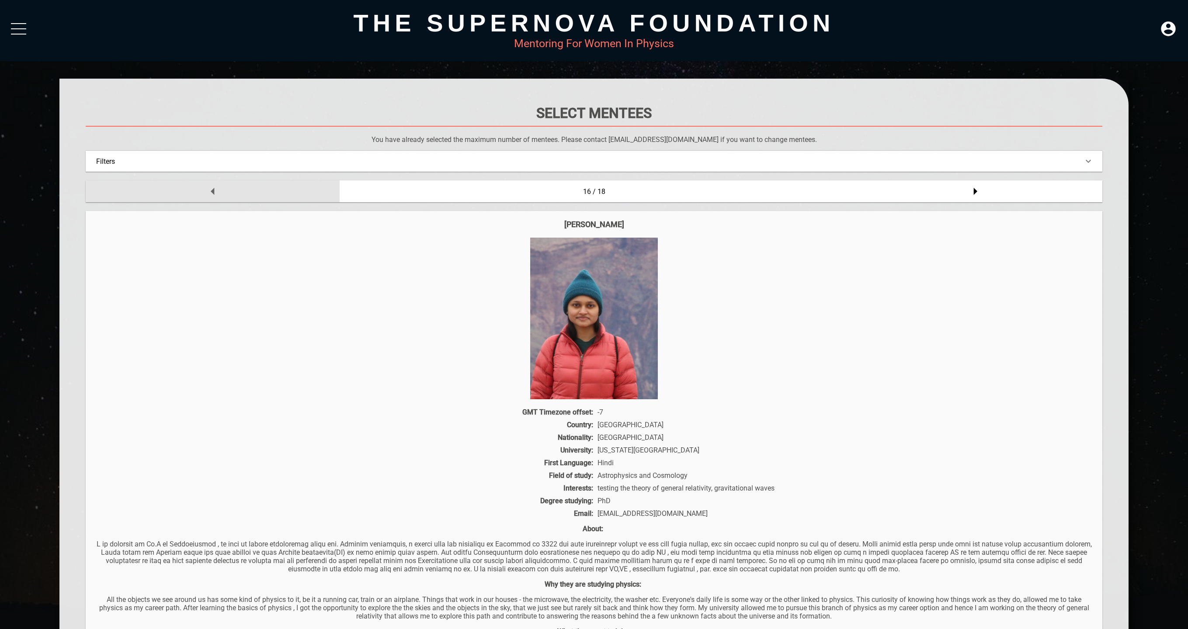
click at [216, 191] on icon at bounding box center [212, 191] width 17 height 17
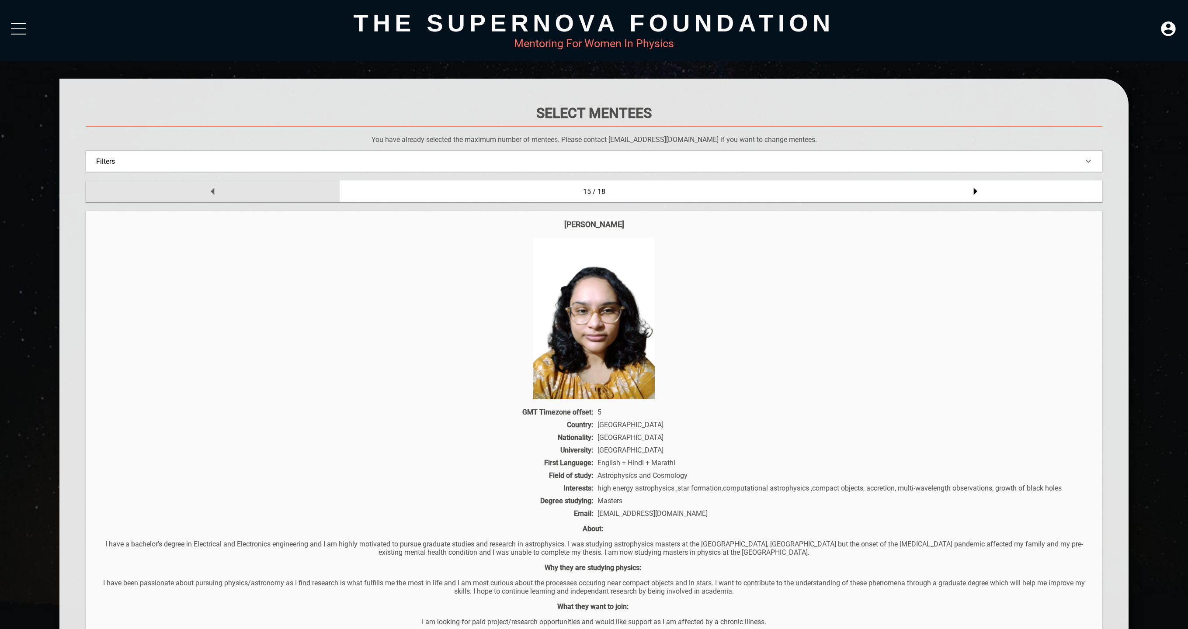
click at [216, 191] on icon at bounding box center [212, 191] width 17 height 17
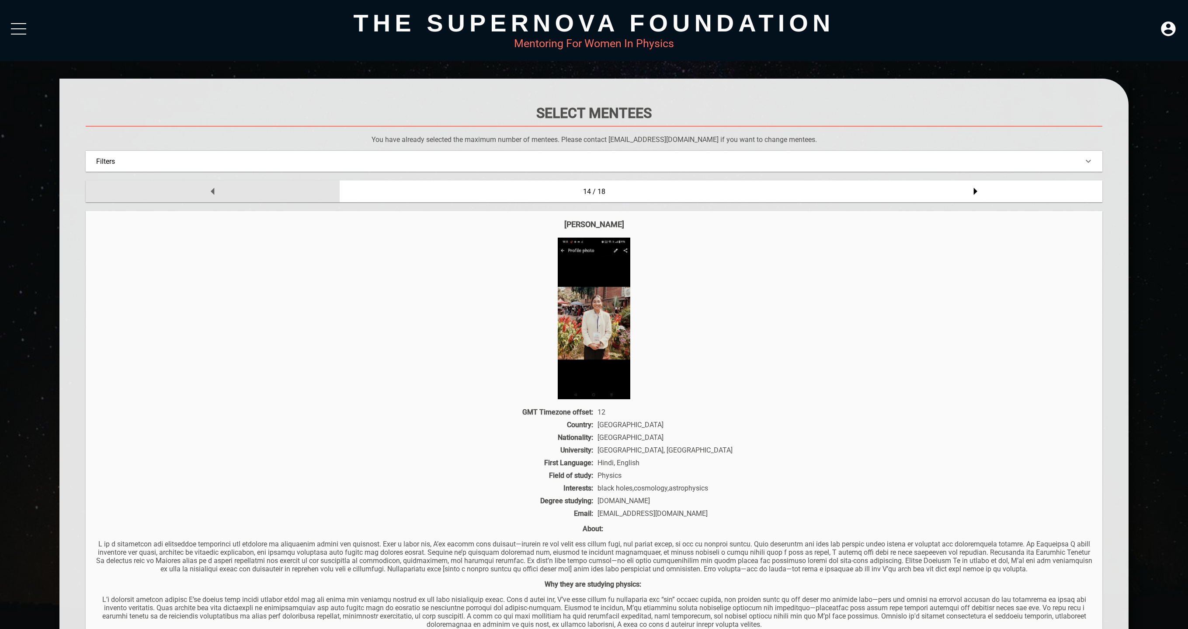
click at [216, 191] on icon at bounding box center [212, 191] width 17 height 17
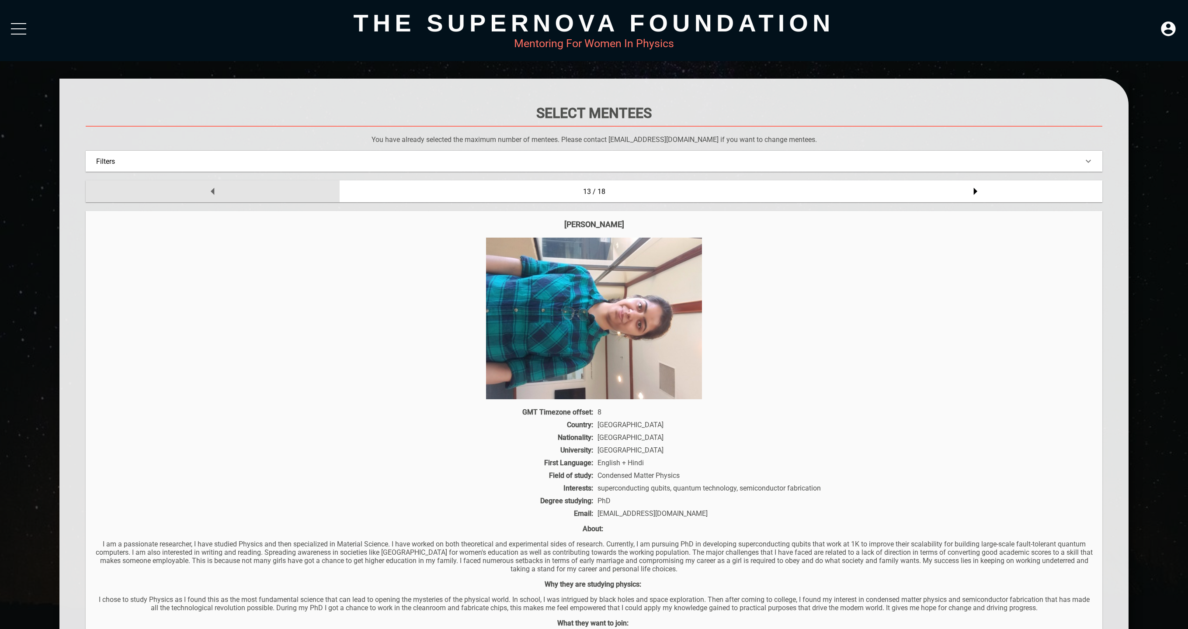
click at [216, 191] on icon at bounding box center [212, 191] width 17 height 17
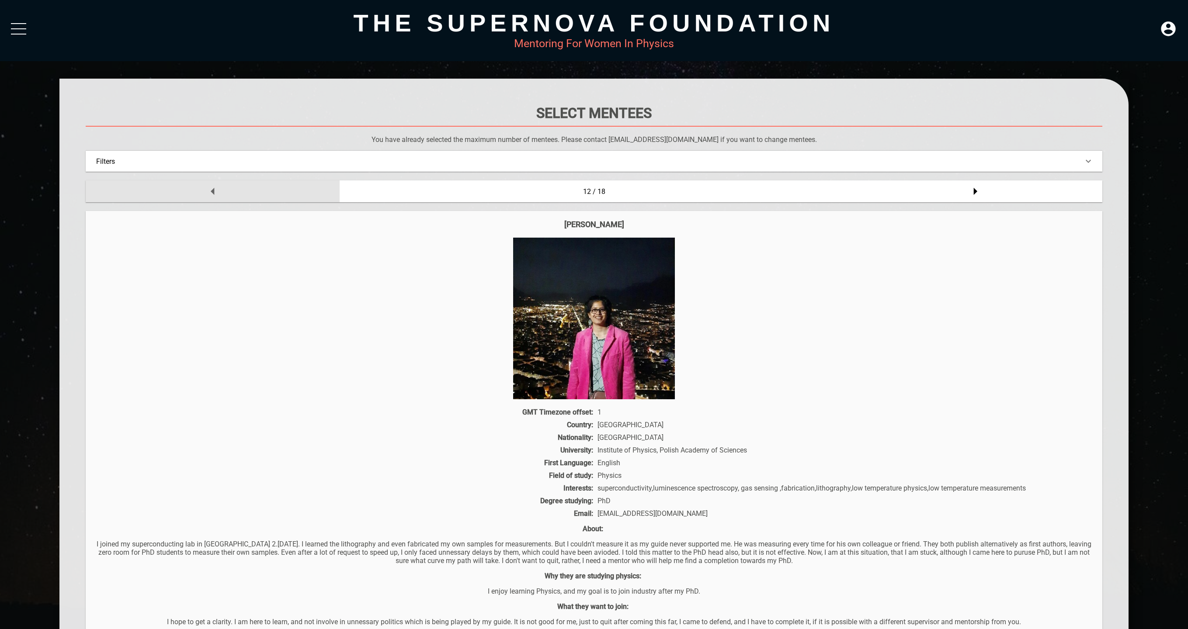
click at [216, 191] on icon at bounding box center [212, 191] width 17 height 17
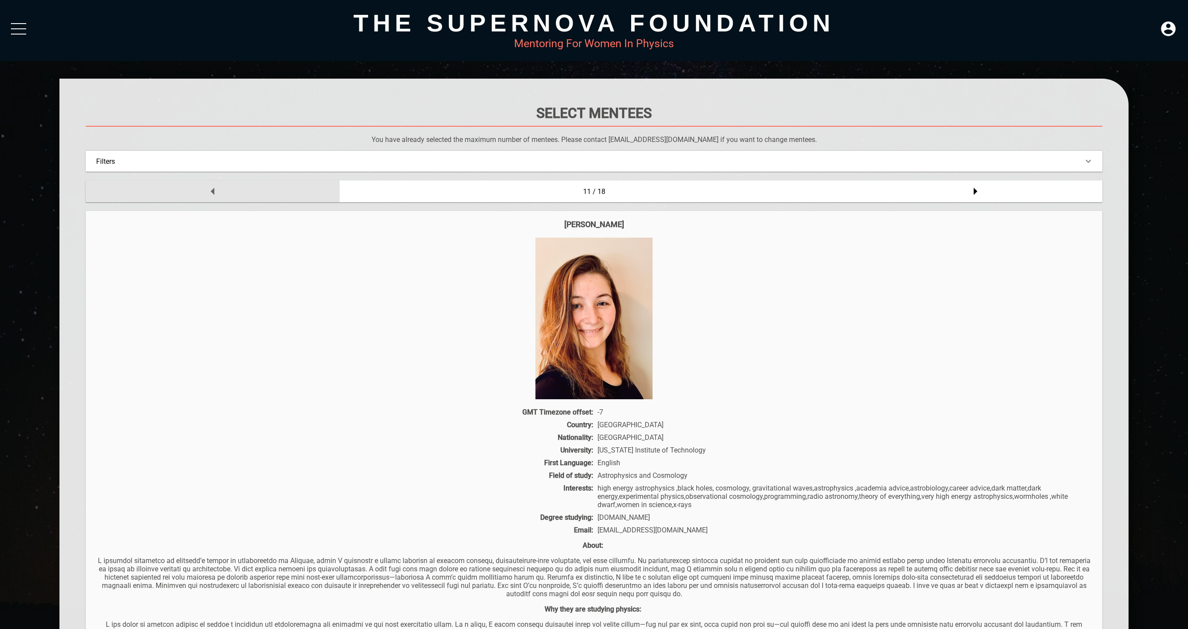
click at [216, 191] on icon at bounding box center [212, 191] width 17 height 17
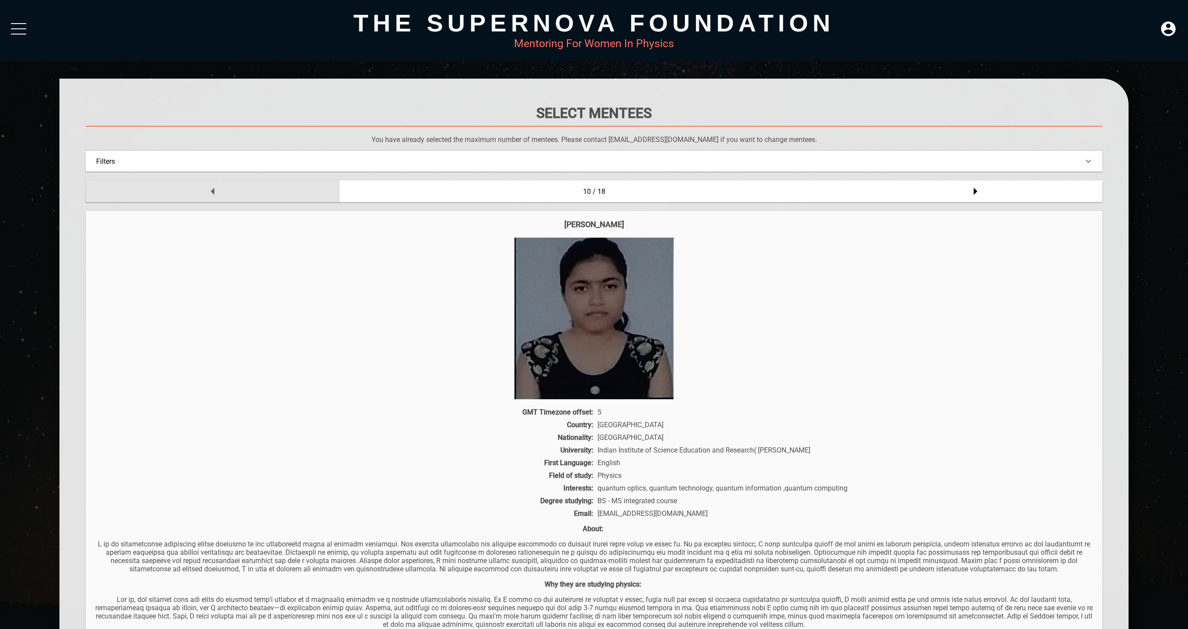
click at [216, 191] on icon at bounding box center [212, 191] width 17 height 17
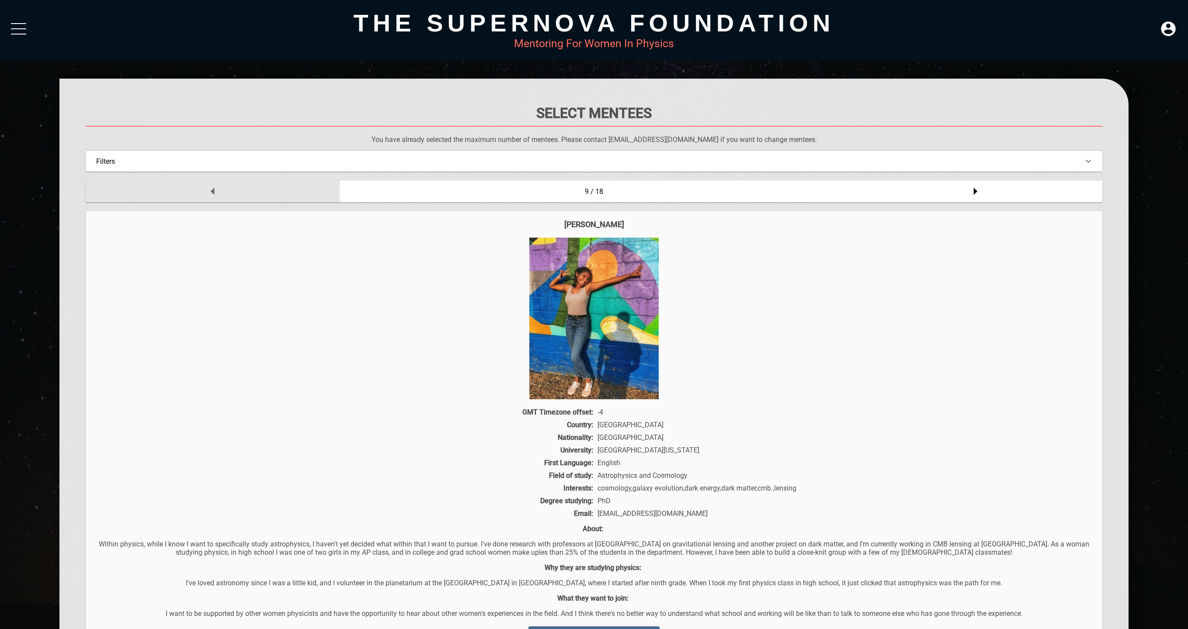
click at [216, 191] on icon at bounding box center [212, 191] width 17 height 17
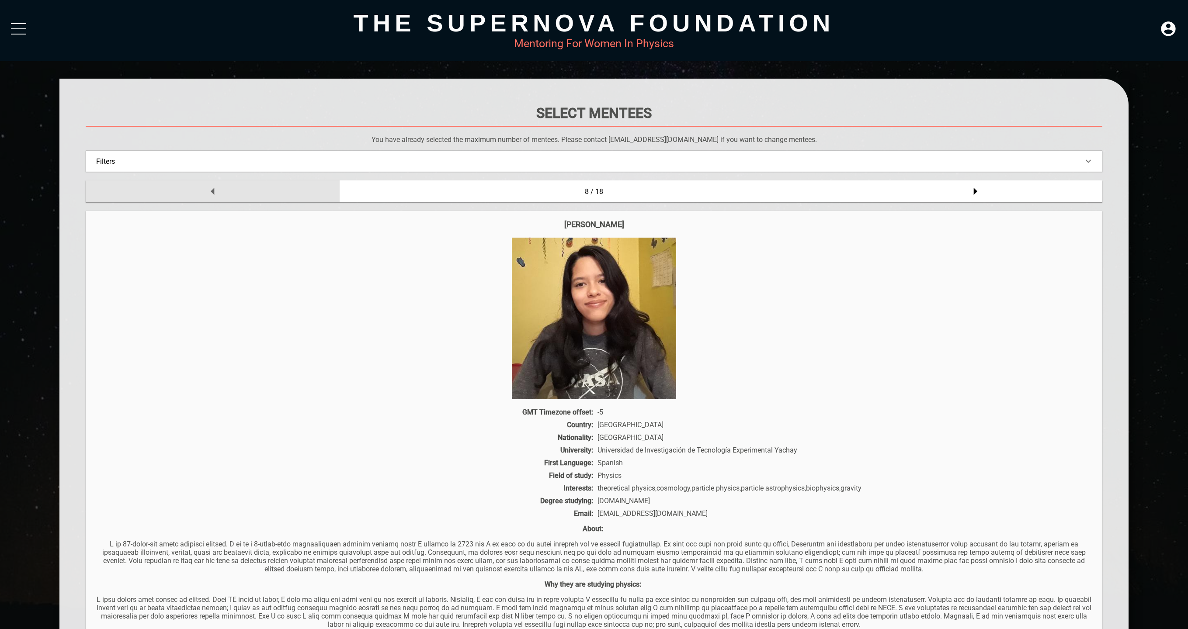
click at [216, 191] on icon at bounding box center [212, 191] width 17 height 17
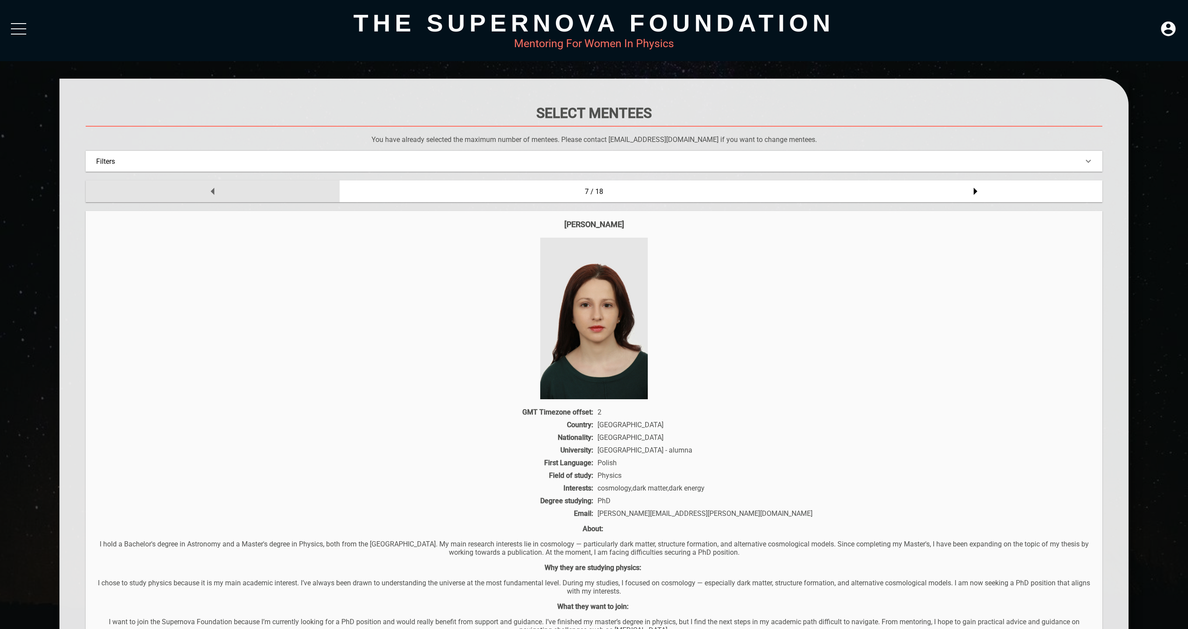
click at [216, 191] on icon at bounding box center [212, 191] width 17 height 17
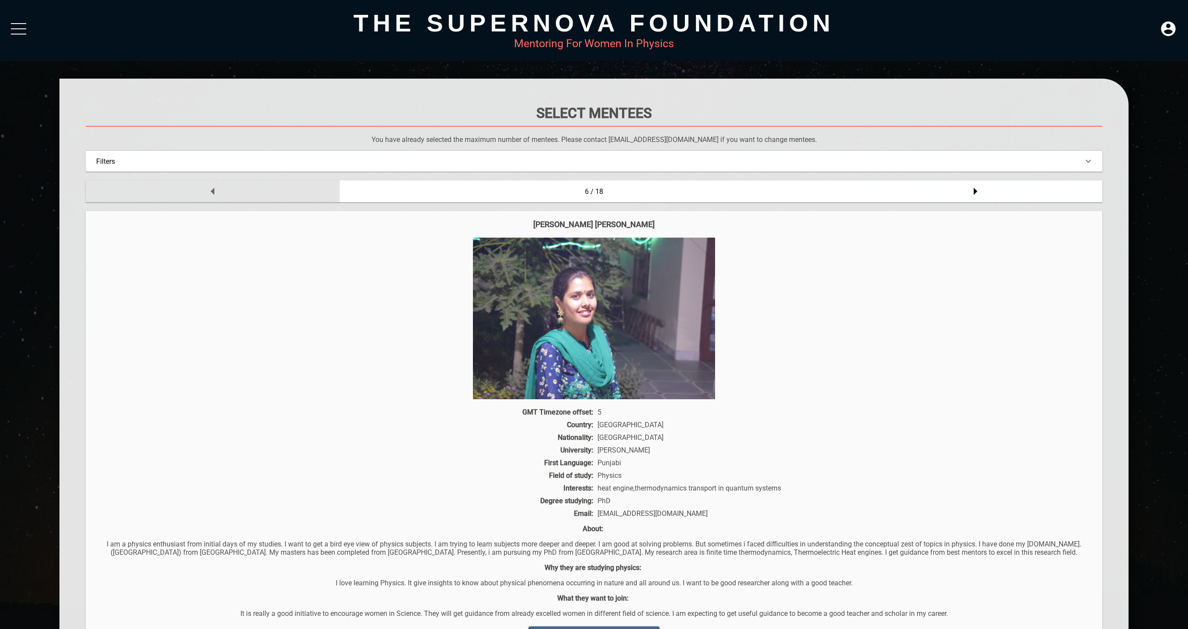
click at [216, 191] on icon at bounding box center [212, 191] width 17 height 17
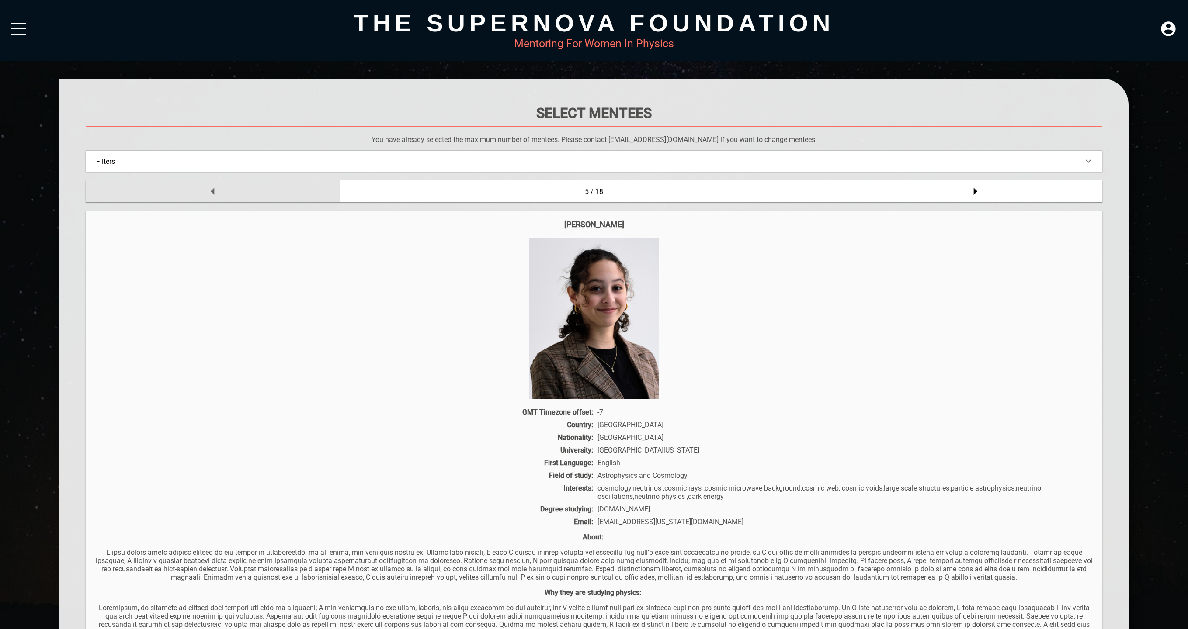
click at [216, 191] on icon at bounding box center [212, 191] width 17 height 17
